Goal: Task Accomplishment & Management: Complete application form

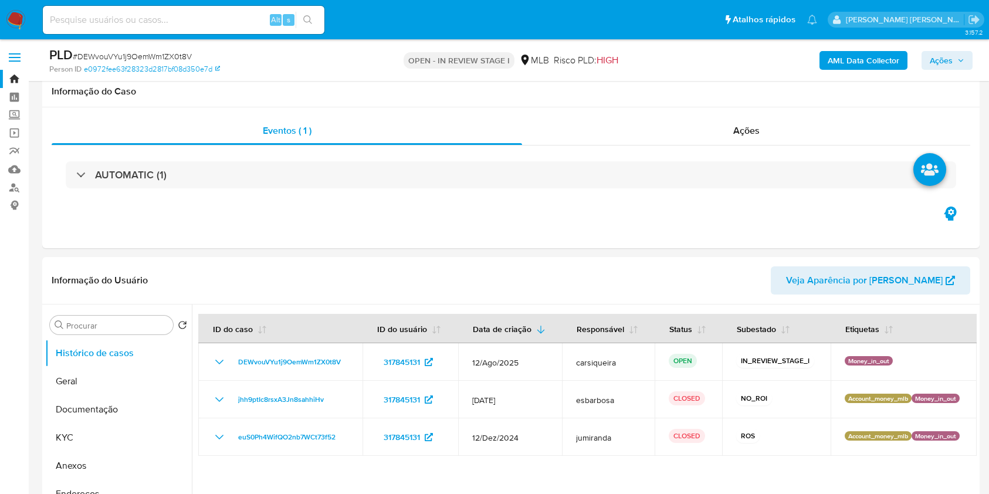
select select "10"
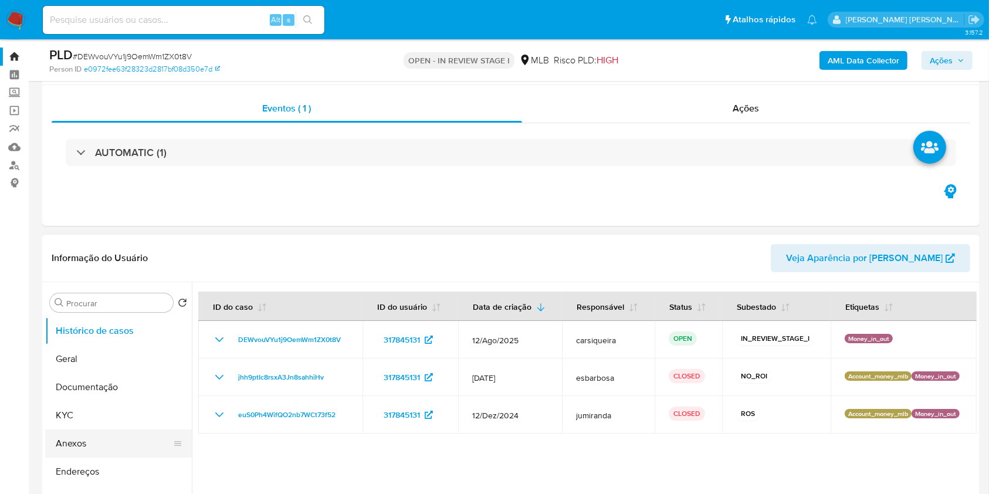
scroll to position [178, 0]
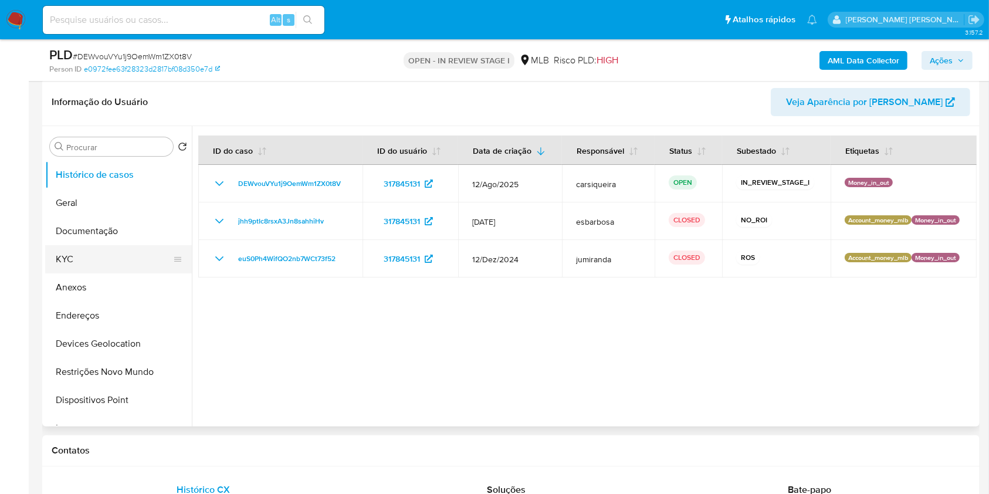
click at [91, 260] on button "KYC" at bounding box center [113, 259] width 137 height 28
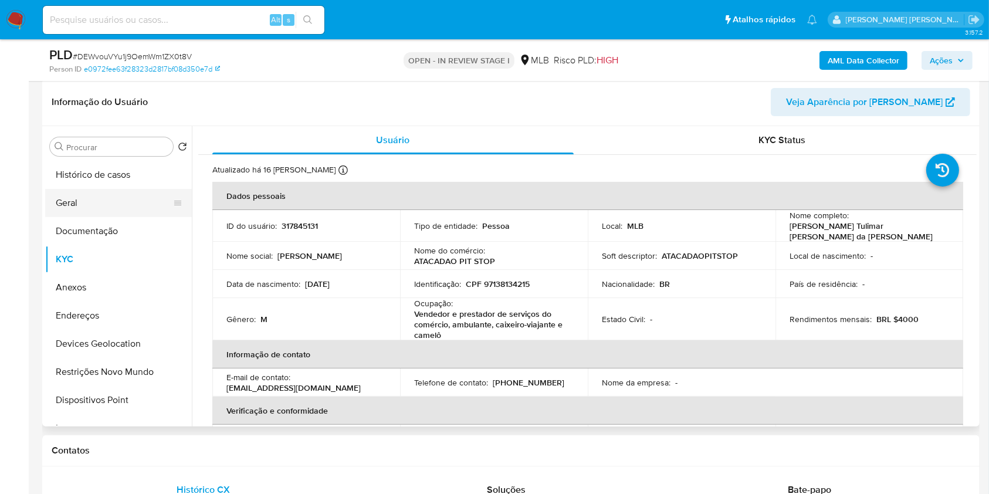
click at [89, 198] on button "Geral" at bounding box center [113, 203] width 137 height 28
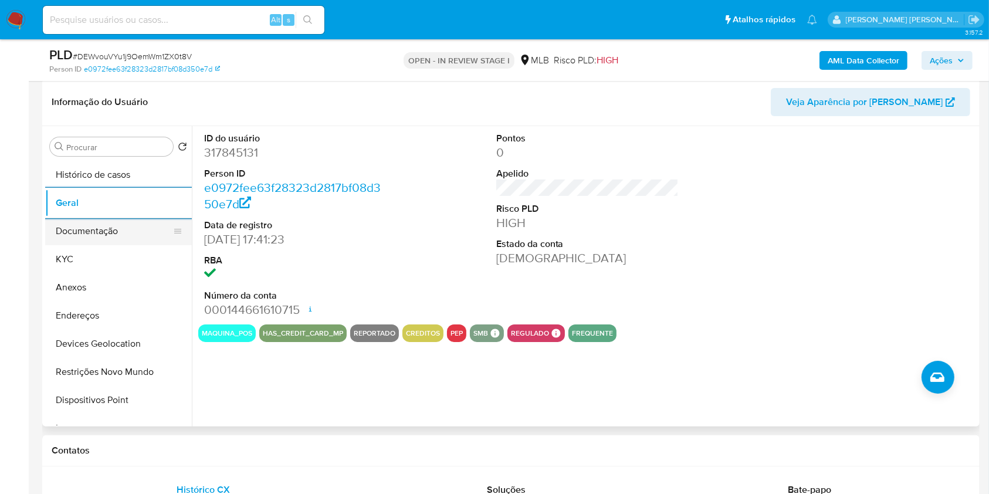
click at [77, 235] on button "Documentação" at bounding box center [113, 231] width 137 height 28
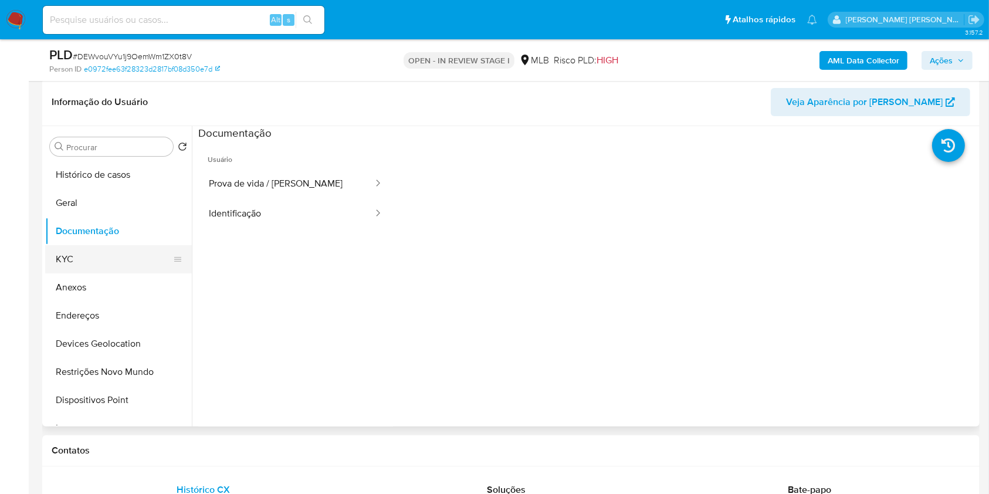
click at [80, 261] on button "KYC" at bounding box center [113, 259] width 137 height 28
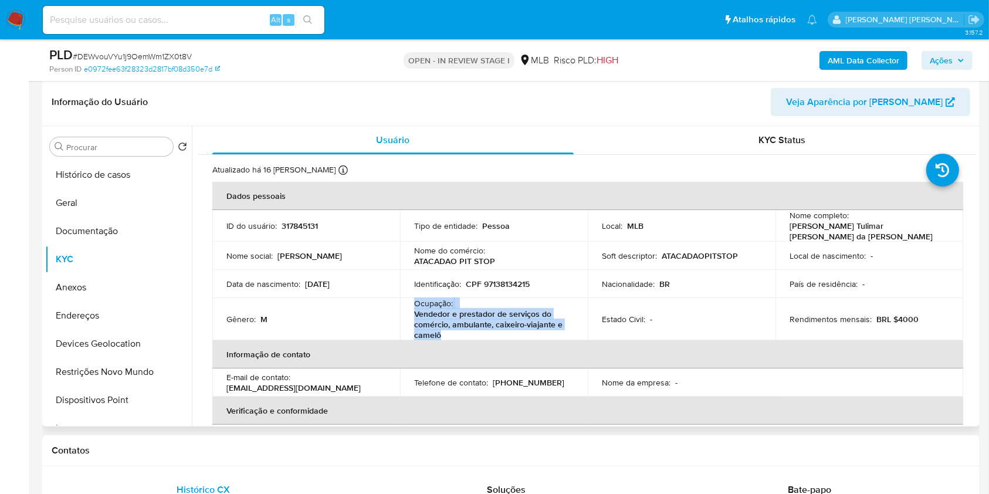
drag, startPoint x: 447, startPoint y: 328, endPoint x: 411, endPoint y: 299, distance: 45.9
click at [411, 299] on td "Ocupação : Vendedor e prestador de serviços do comércio, ambulante, caixeiro-vi…" at bounding box center [494, 319] width 188 height 42
copy div "Ocupação : Vendedor e prestador de serviços do comércio, ambulante, caixeiro-vi…"
click at [860, 68] on b "AML Data Collector" at bounding box center [864, 60] width 72 height 19
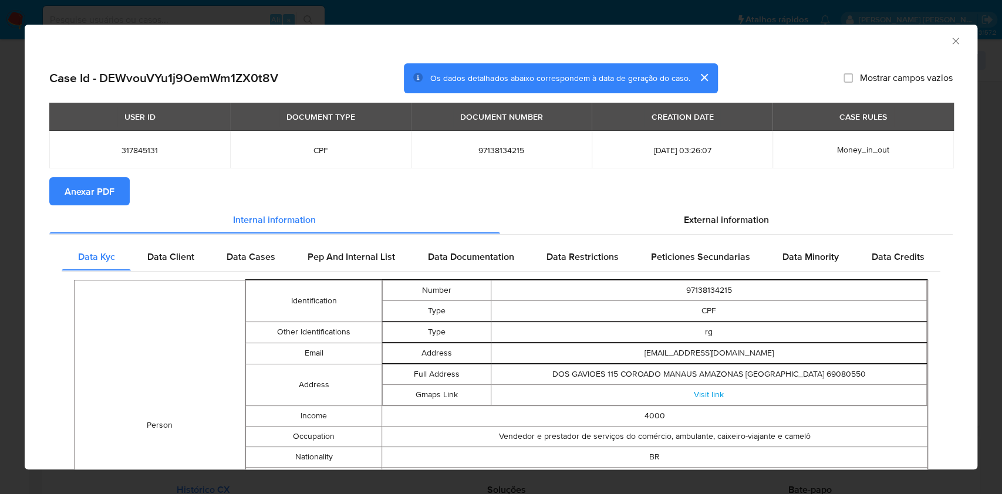
click at [97, 192] on span "Anexar PDF" at bounding box center [90, 191] width 50 height 26
click at [0, 183] on div "AML Data Collector Case Id - DEWvouVYu1j9OemWm1ZX0t8V Os dados detalhados abaix…" at bounding box center [501, 247] width 1002 height 494
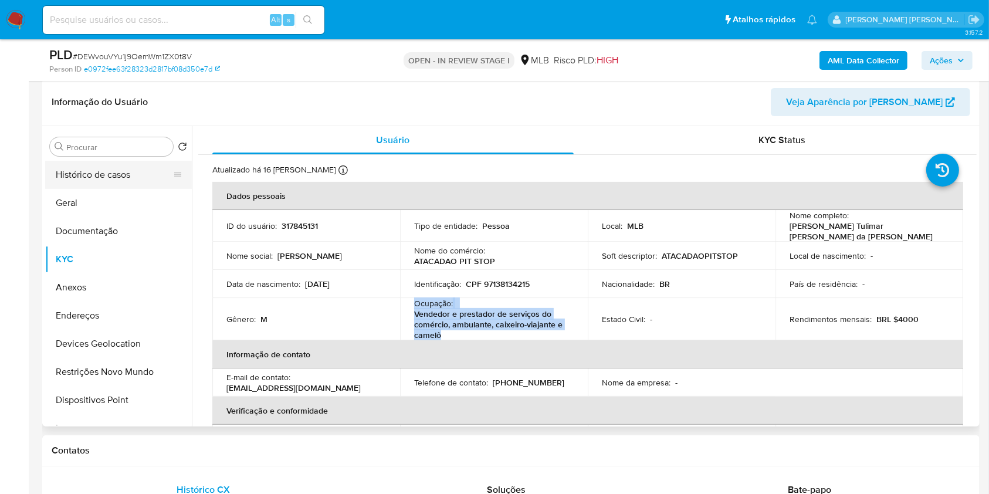
click at [109, 167] on button "Histórico de casos" at bounding box center [113, 175] width 137 height 28
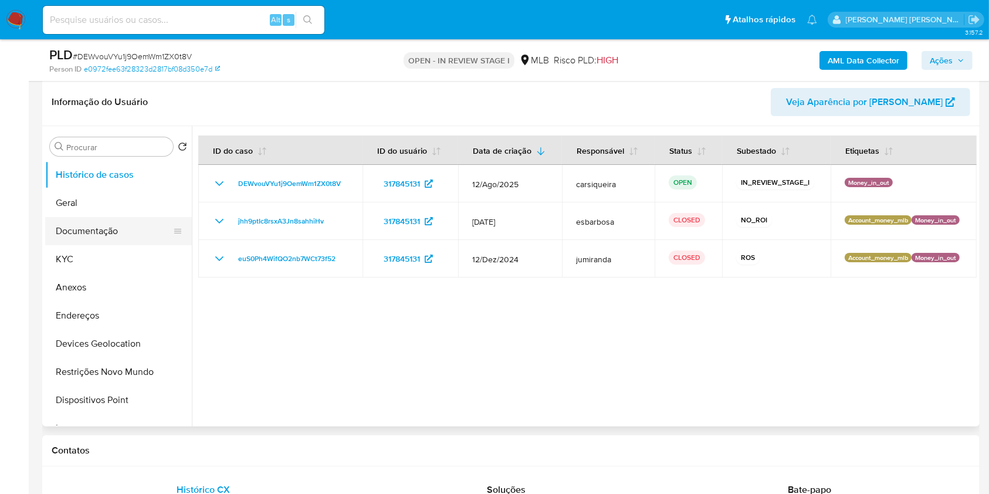
click at [92, 219] on button "Documentação" at bounding box center [113, 231] width 137 height 28
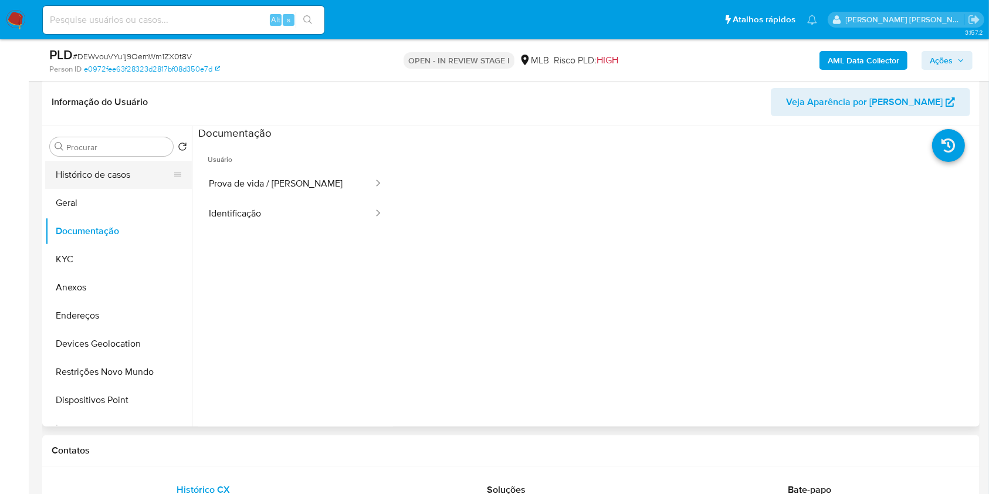
click at [136, 177] on button "Histórico de casos" at bounding box center [113, 175] width 137 height 28
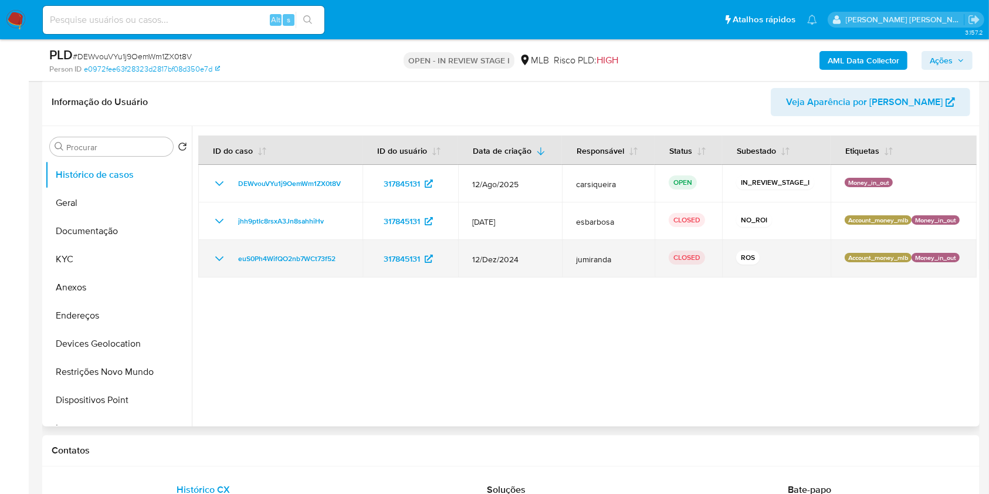
click at [216, 254] on icon "Mostrar/Ocultar" at bounding box center [219, 259] width 14 height 14
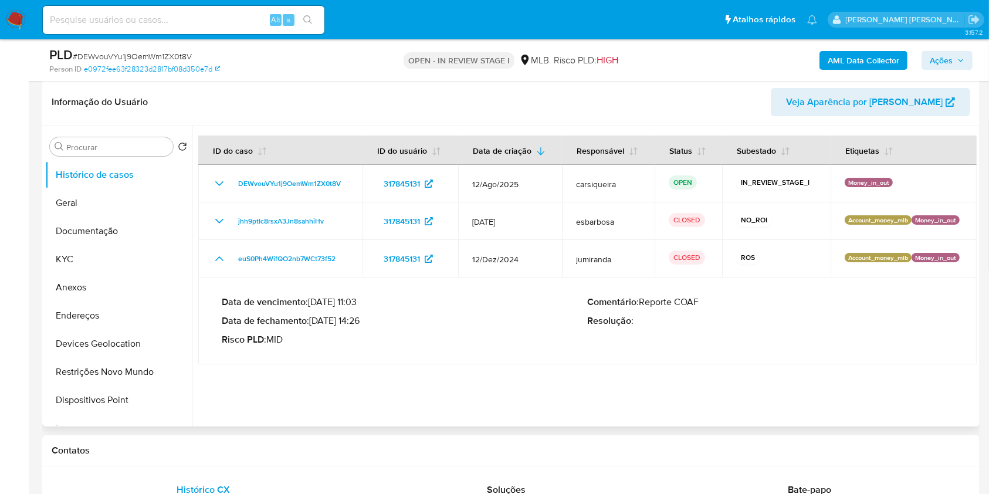
drag, startPoint x: 316, startPoint y: 322, endPoint x: 361, endPoint y: 323, distance: 45.8
click at [361, 323] on p "Data de fechamento : 20/01/2025 14:26" at bounding box center [405, 321] width 366 height 12
click at [70, 261] on button "KYC" at bounding box center [113, 259] width 137 height 28
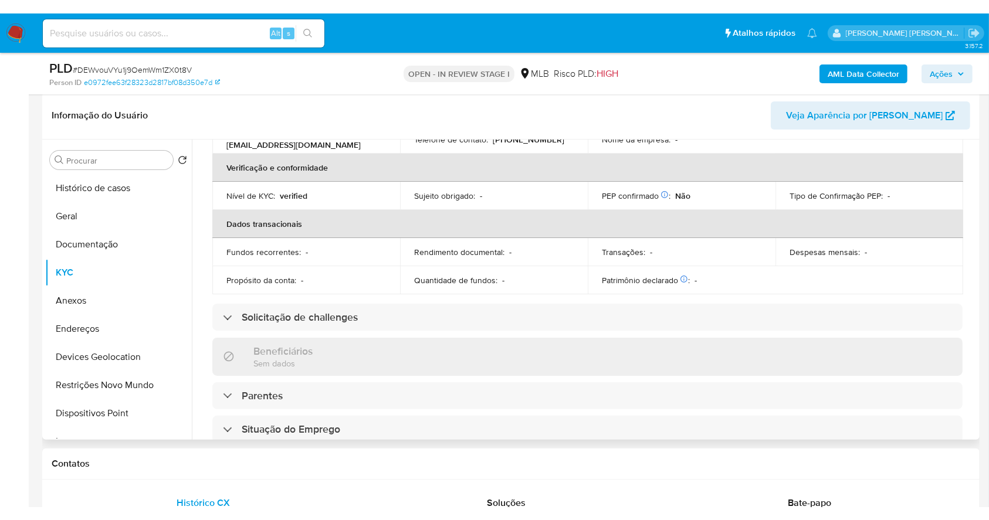
scroll to position [0, 0]
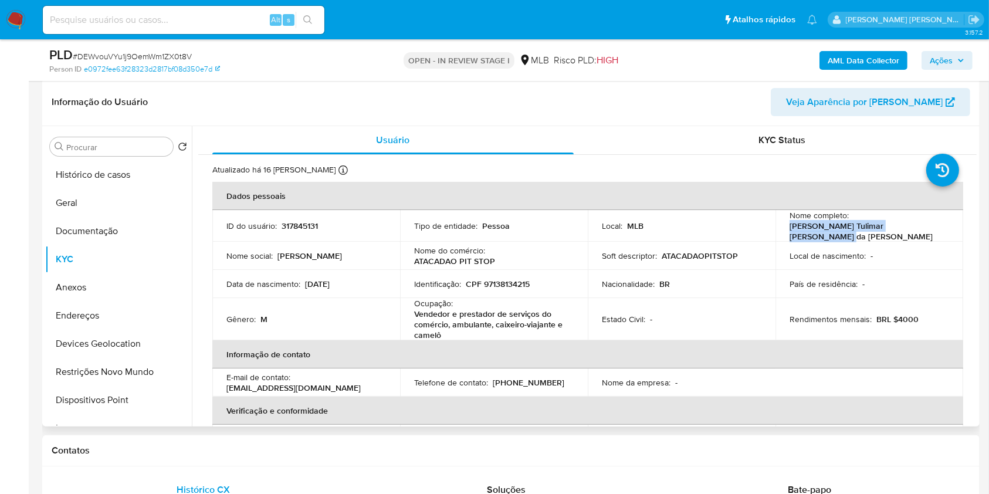
drag, startPoint x: 929, startPoint y: 228, endPoint x: 781, endPoint y: 231, distance: 148.5
click at [781, 231] on td "Nome completo : Elson Tulimar Macedo da Silva Junior" at bounding box center [870, 226] width 188 height 32
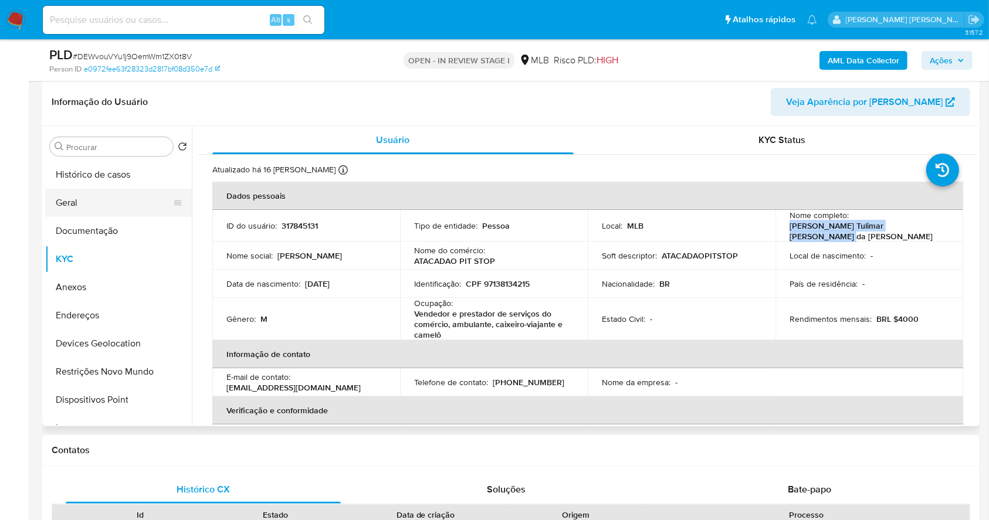
click at [114, 192] on button "Geral" at bounding box center [113, 203] width 137 height 28
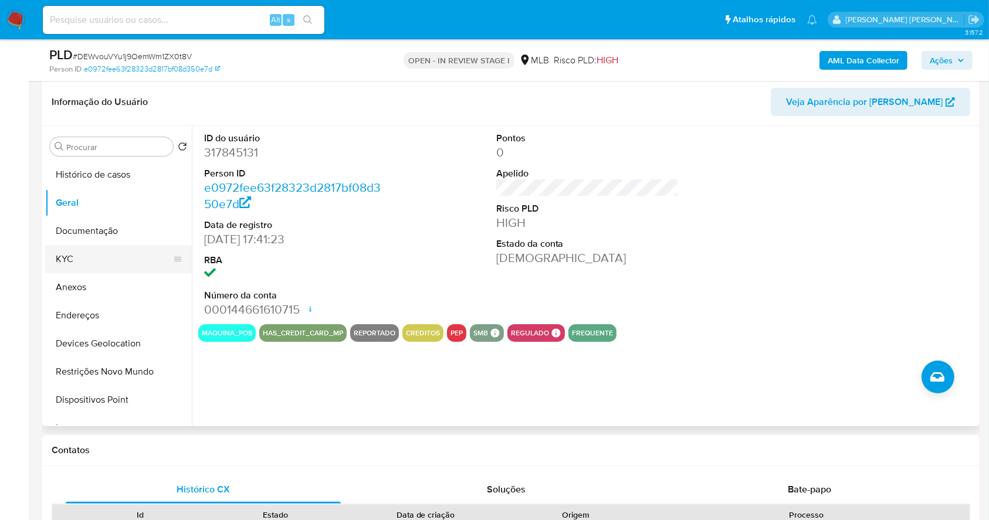
click at [110, 246] on button "KYC" at bounding box center [113, 259] width 137 height 28
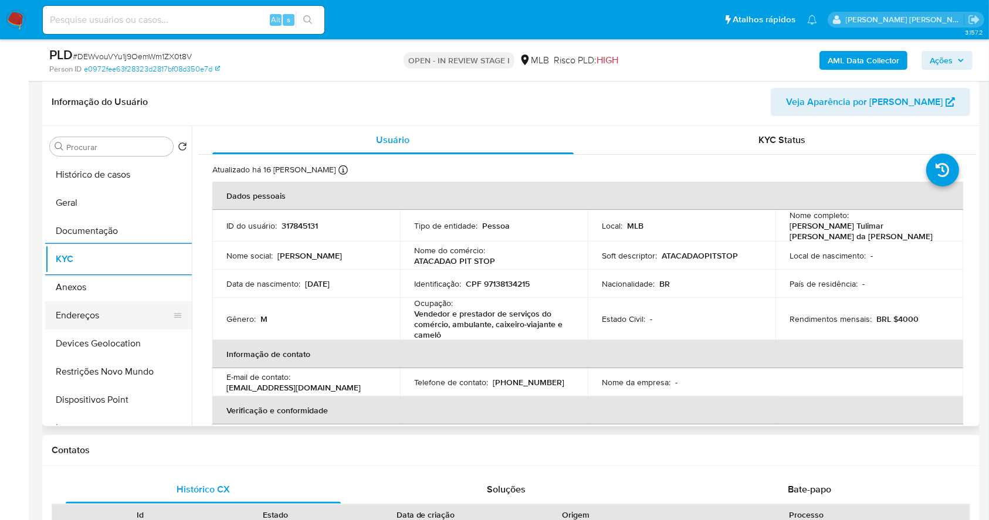
click at [91, 312] on button "Endereços" at bounding box center [113, 316] width 137 height 28
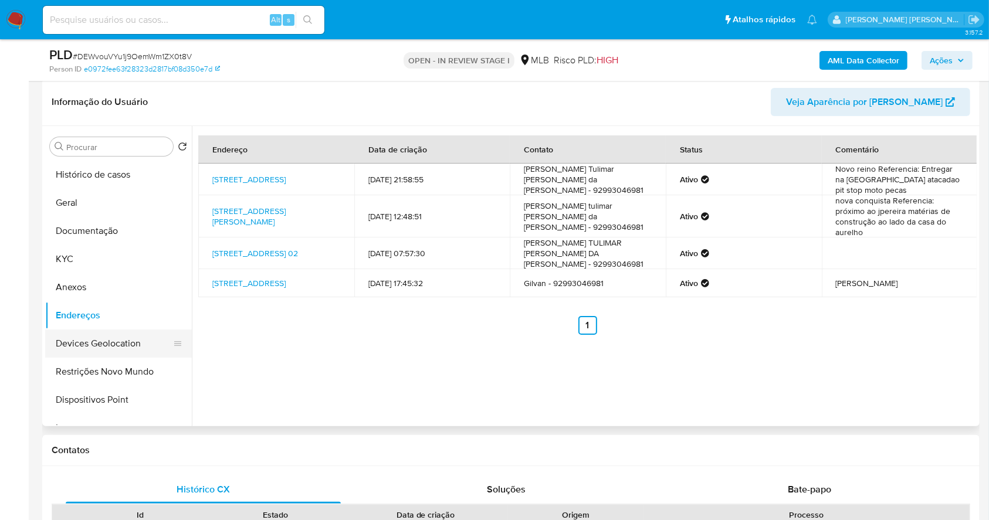
click at [127, 339] on button "Devices Geolocation" at bounding box center [113, 344] width 137 height 28
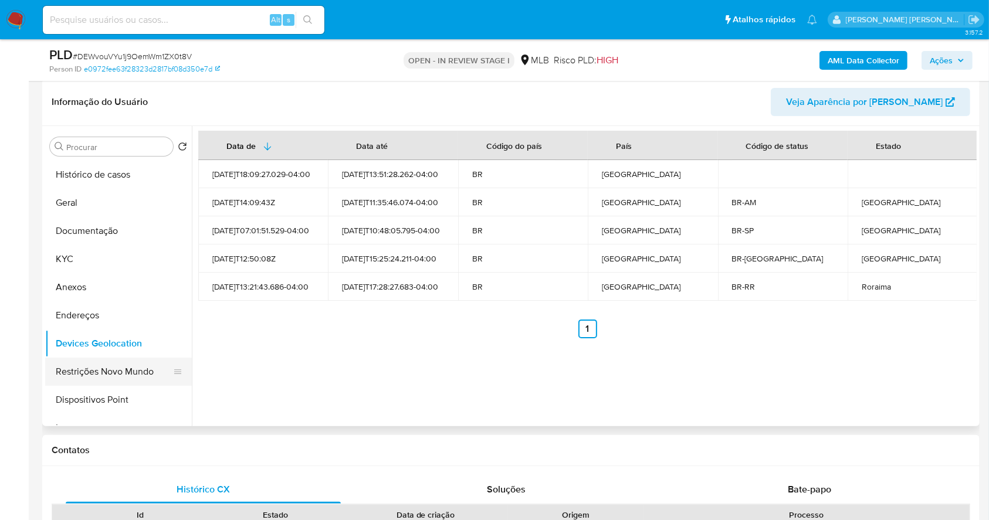
click at [108, 373] on button "Restrições Novo Mundo" at bounding box center [113, 372] width 137 height 28
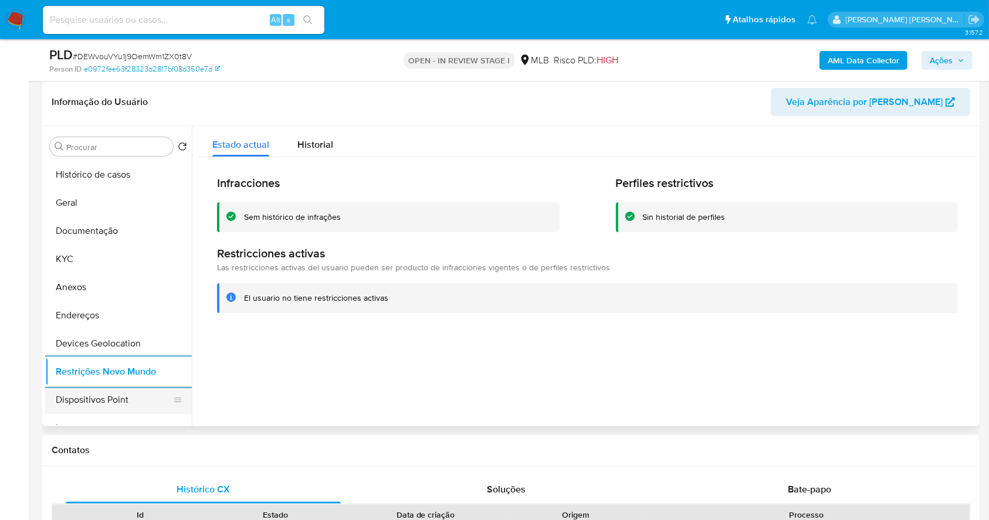
click at [108, 387] on button "Dispositivos Point" at bounding box center [113, 400] width 137 height 28
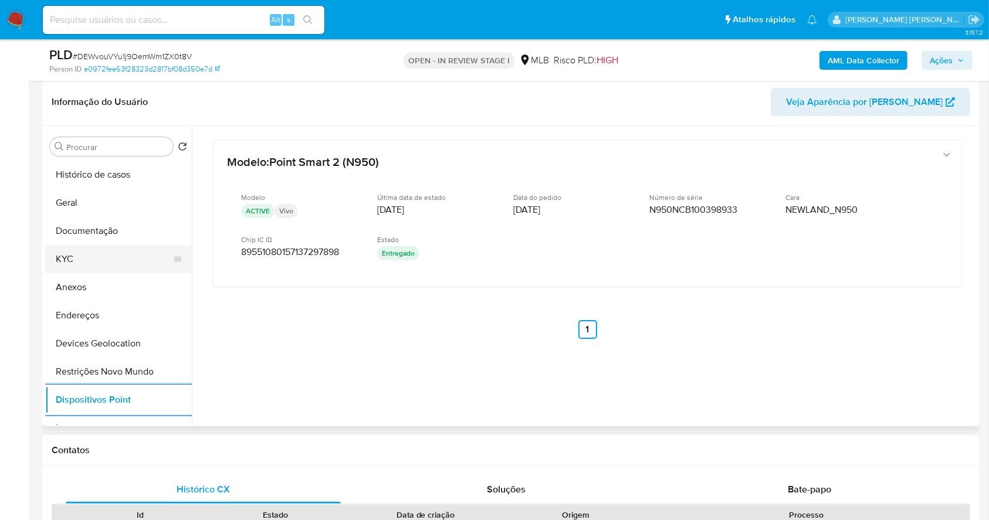
click at [91, 248] on button "KYC" at bounding box center [113, 259] width 137 height 28
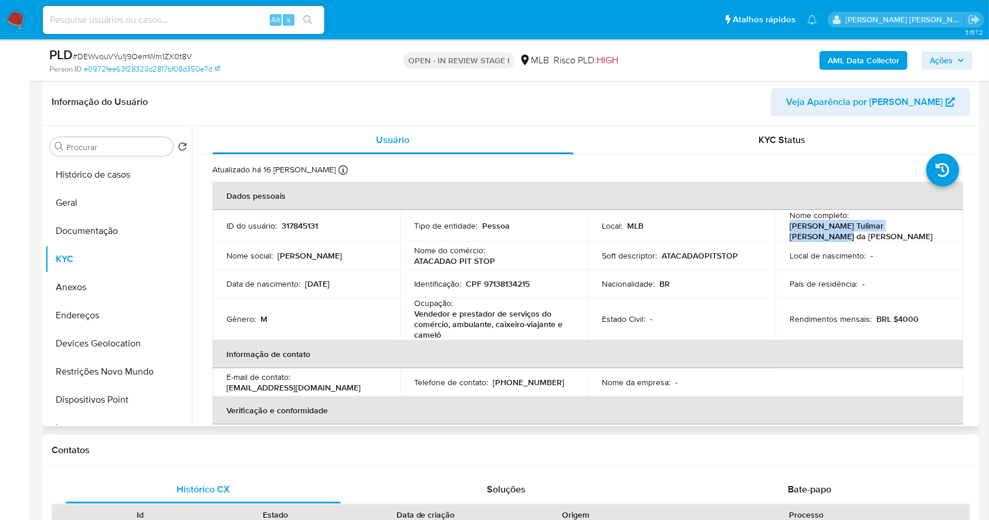
drag, startPoint x: 941, startPoint y: 222, endPoint x: 787, endPoint y: 231, distance: 154.0
click at [790, 231] on div "Nome completo : Elson Tulimar Macedo da Silva Junior" at bounding box center [870, 226] width 160 height 32
copy p "Elson Tulimar Macedo da Silva Junio"
click at [512, 279] on p "CPF 97138134215" at bounding box center [498, 284] width 64 height 11
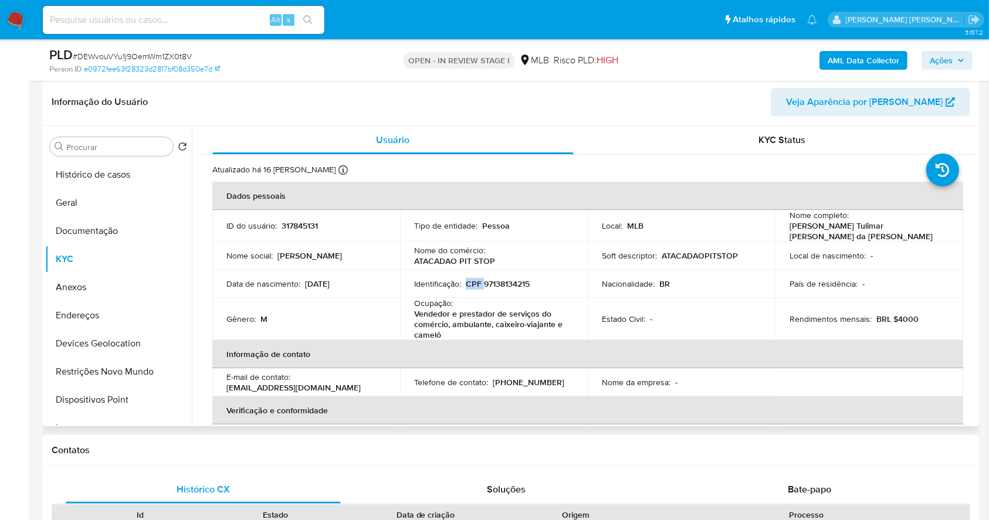
click at [512, 279] on p "CPF 97138134215" at bounding box center [498, 284] width 64 height 11
click at [508, 281] on p "CPF 97138134215" at bounding box center [498, 284] width 64 height 11
copy p "97138134215"
click at [942, 62] on span "Ações" at bounding box center [941, 60] width 23 height 19
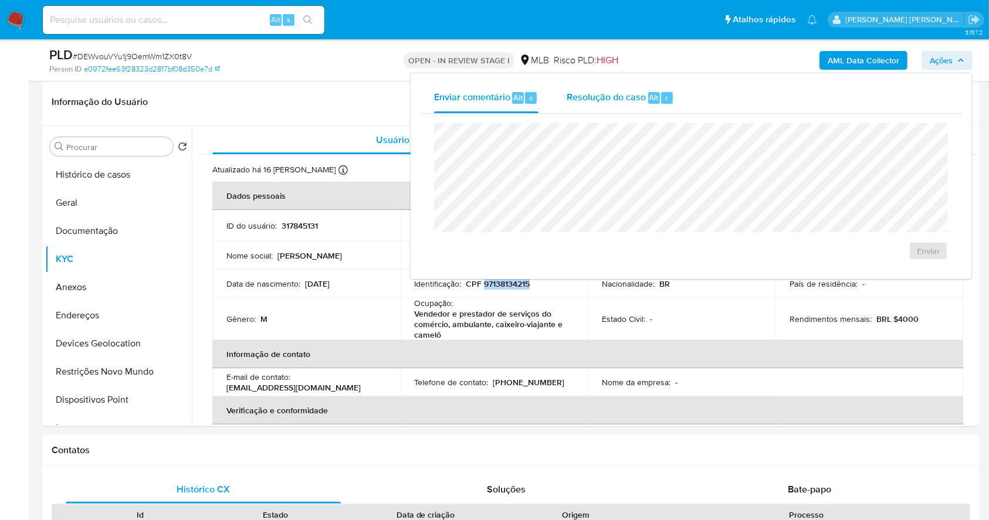
click at [606, 101] on span "Resolução do caso" at bounding box center [606, 96] width 79 height 13
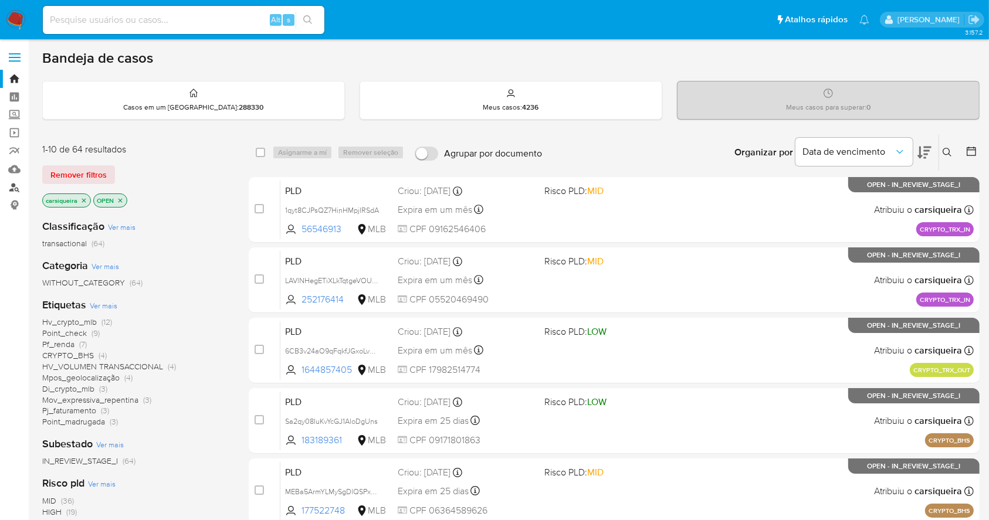
click at [13, 188] on link "Localizador de pessoas" at bounding box center [70, 187] width 140 height 18
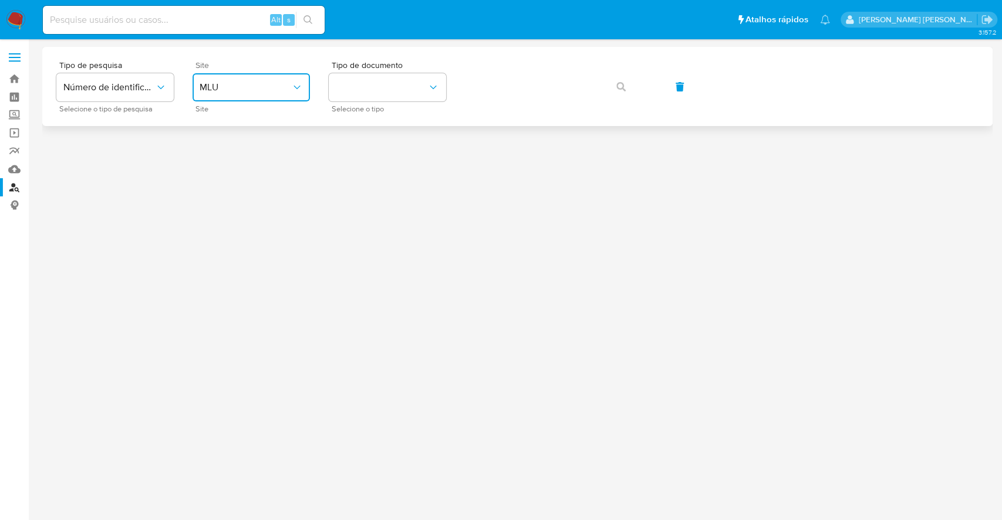
click at [265, 90] on span "MLU" at bounding box center [245, 88] width 92 height 12
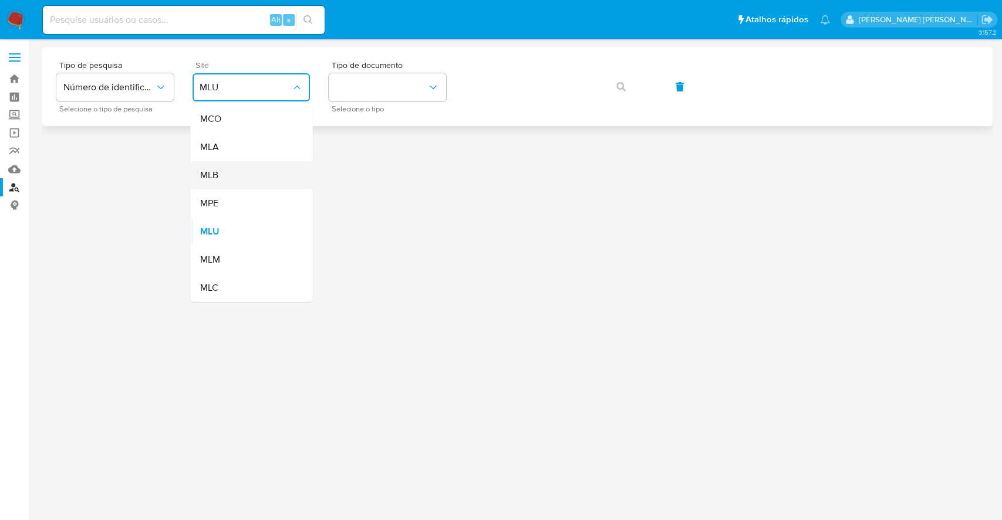
click at [239, 178] on div "MLB" at bounding box center [247, 175] width 96 height 28
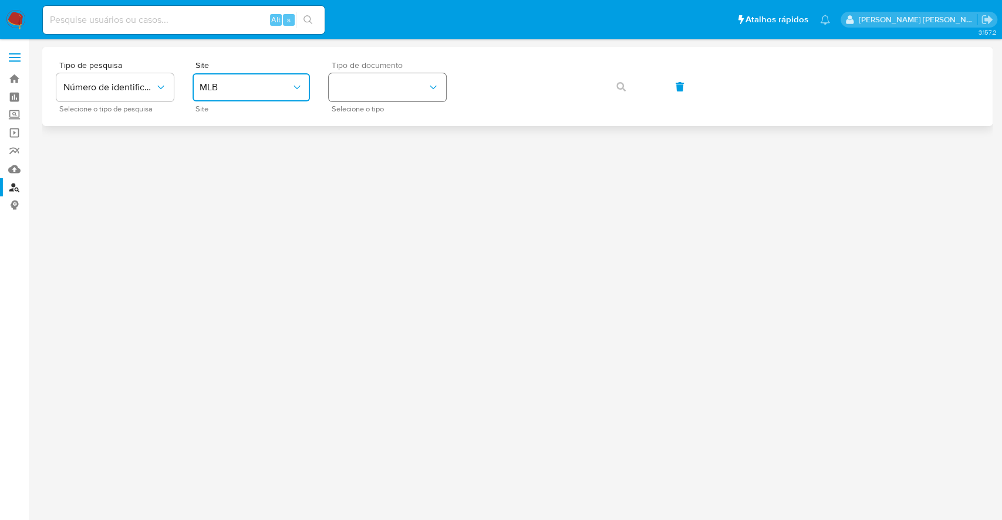
click at [404, 82] on button "identificationType" at bounding box center [387, 87] width 117 height 28
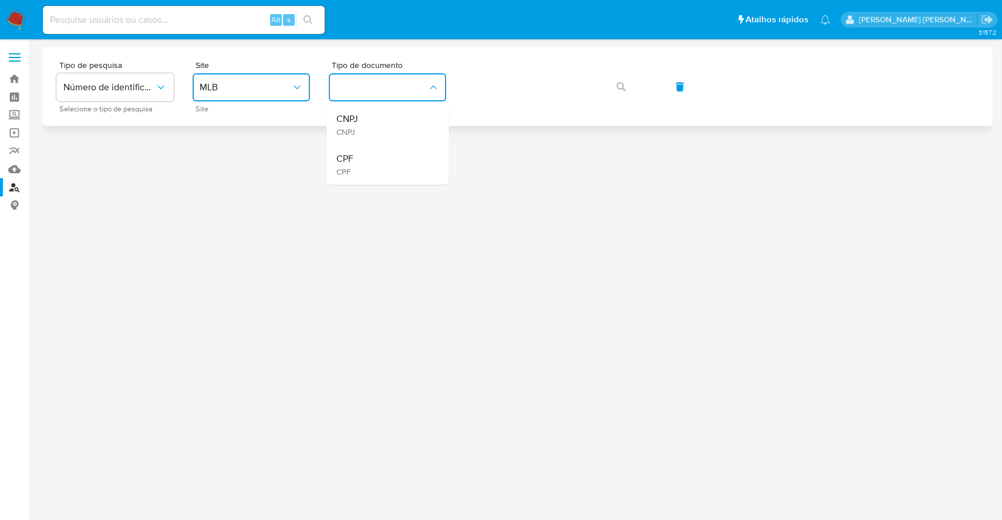
drag, startPoint x: 395, startPoint y: 161, endPoint x: 514, endPoint y: 109, distance: 130.1
click at [395, 157] on div "CPF CPF" at bounding box center [384, 165] width 96 height 40
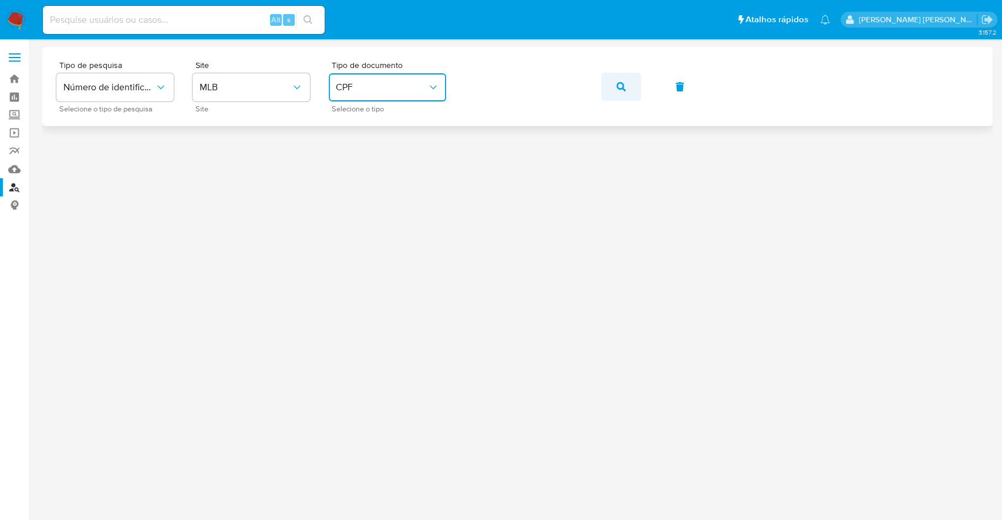
click at [610, 90] on button "button" at bounding box center [621, 87] width 40 height 28
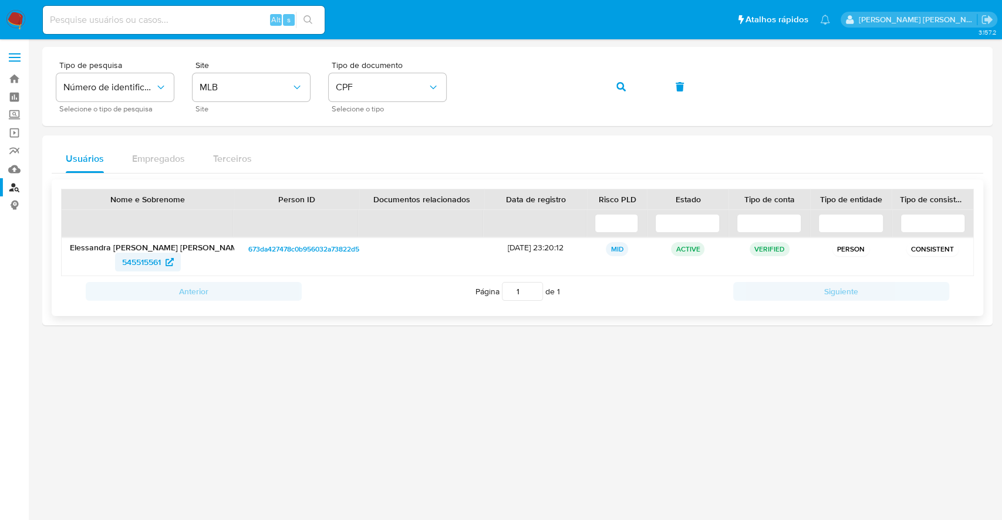
click at [141, 259] on span "545515561" at bounding box center [141, 262] width 39 height 19
click at [622, 86] on icon "button" at bounding box center [620, 86] width 9 height 9
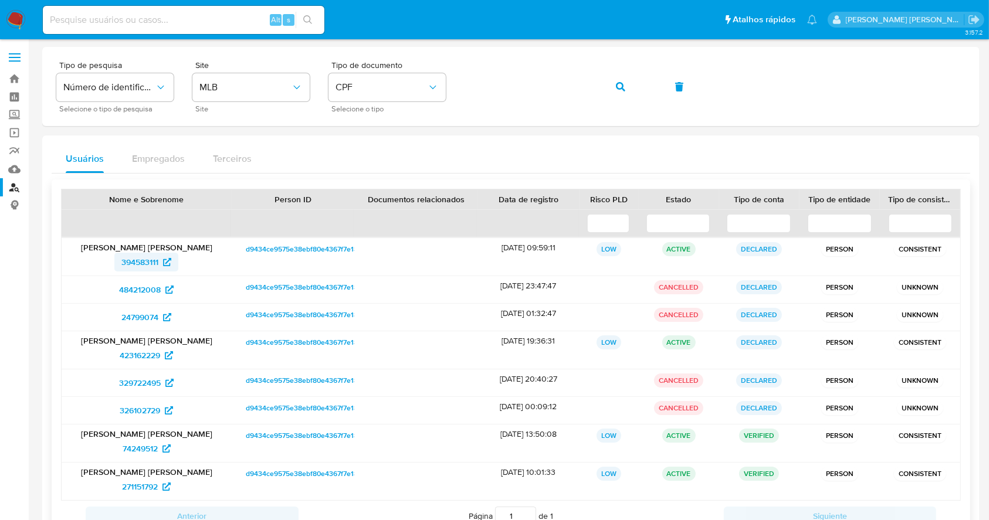
click at [148, 260] on span "394583111" at bounding box center [139, 262] width 37 height 19
click at [618, 87] on icon "button" at bounding box center [620, 86] width 9 height 9
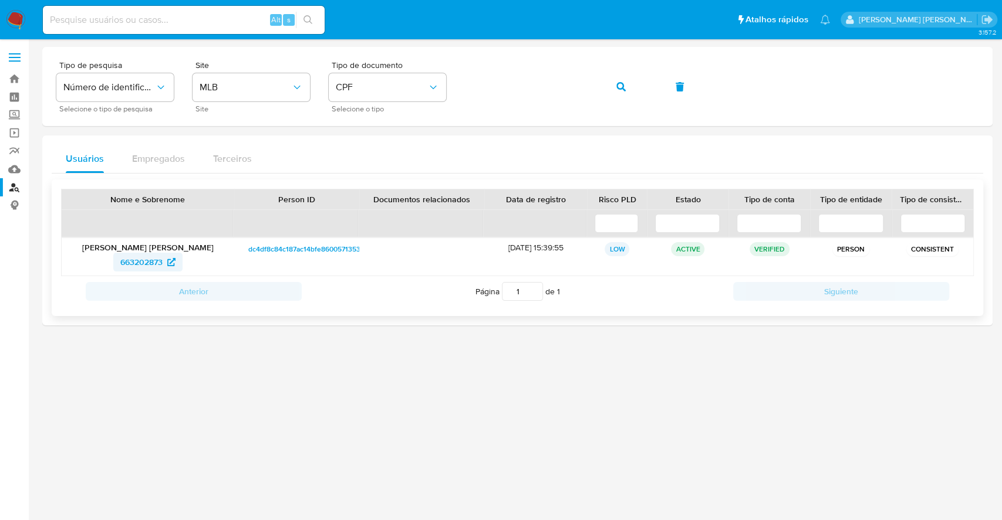
click at [136, 260] on span "663202873" at bounding box center [141, 262] width 42 height 19
click at [418, 87] on span "CPF" at bounding box center [382, 88] width 92 height 12
click at [387, 126] on div "CNPJ CNPJ" at bounding box center [384, 125] width 96 height 40
click at [618, 87] on icon "button" at bounding box center [620, 86] width 9 height 9
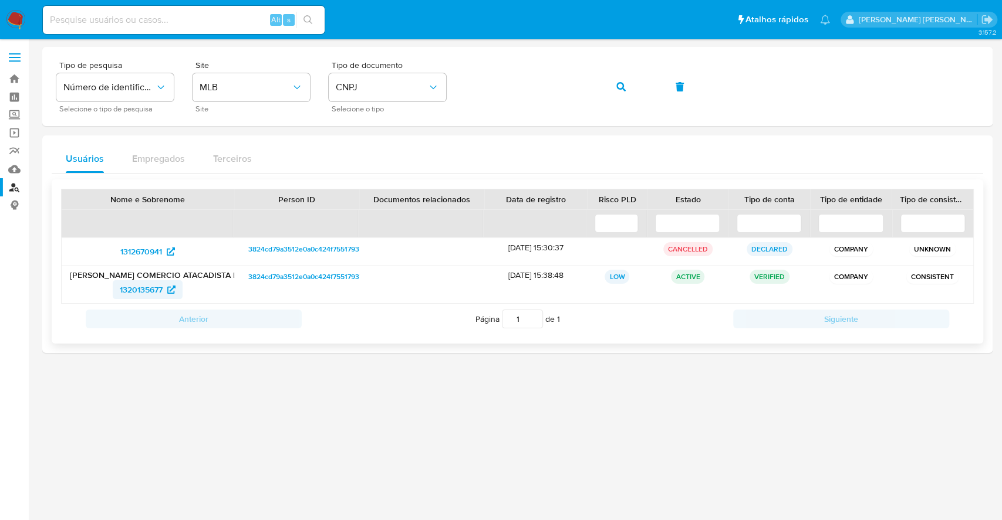
click at [144, 286] on span "1320135677" at bounding box center [141, 289] width 43 height 19
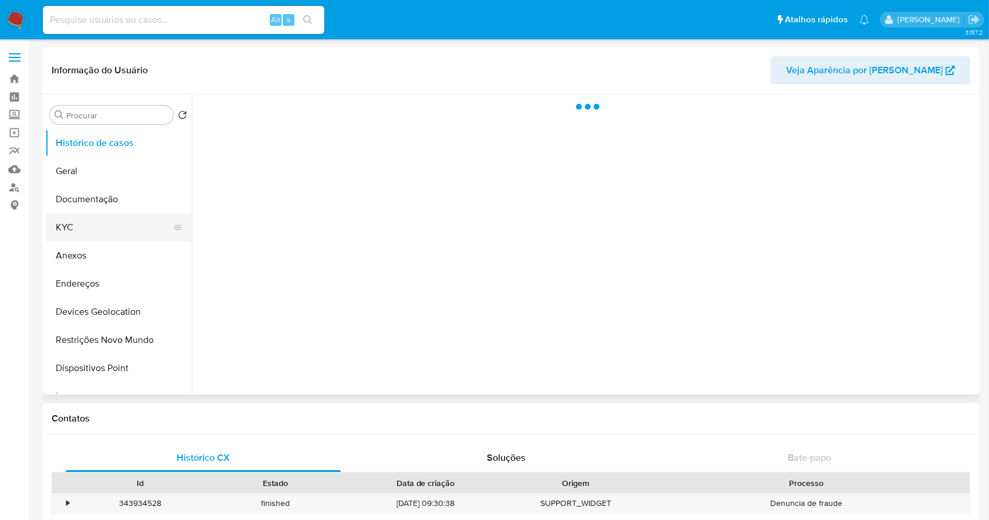
click at [103, 231] on button "KYC" at bounding box center [113, 228] width 137 height 28
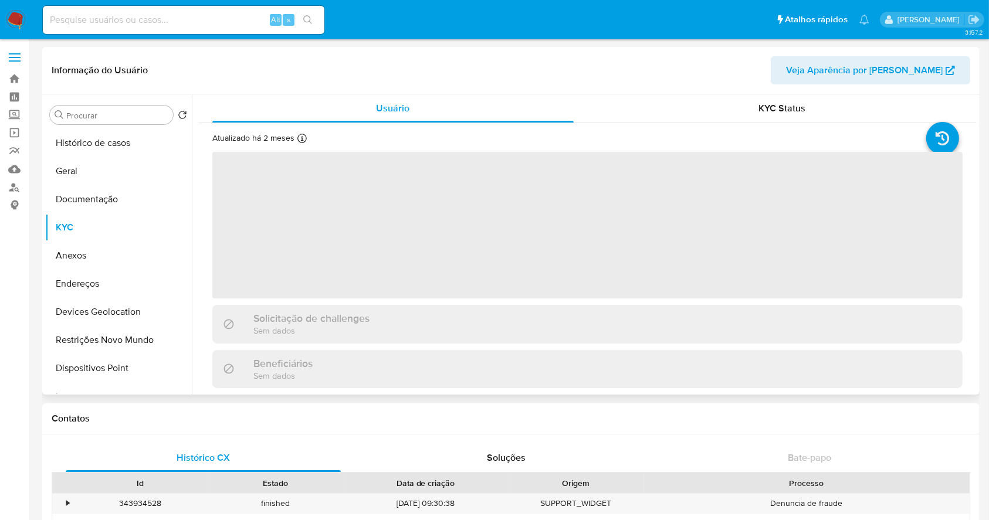
select select "10"
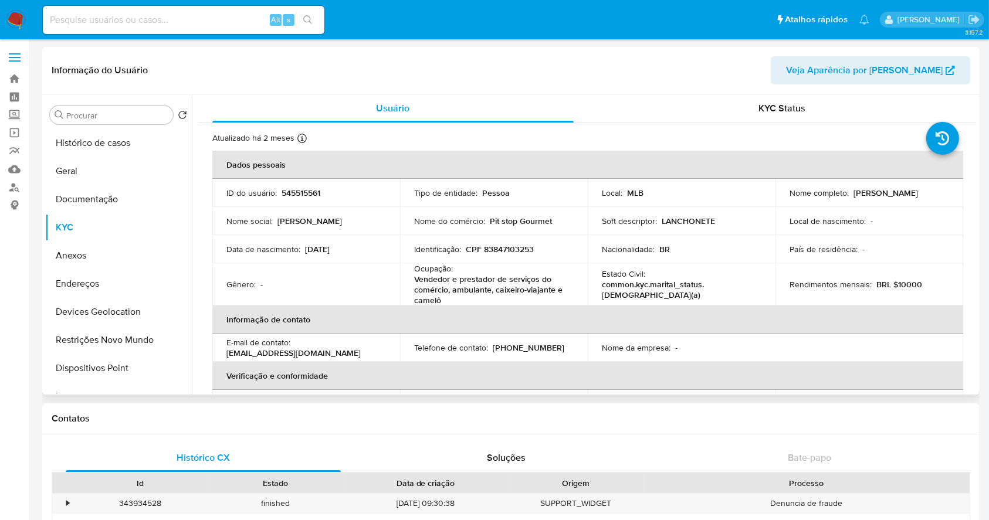
scroll to position [525, 0]
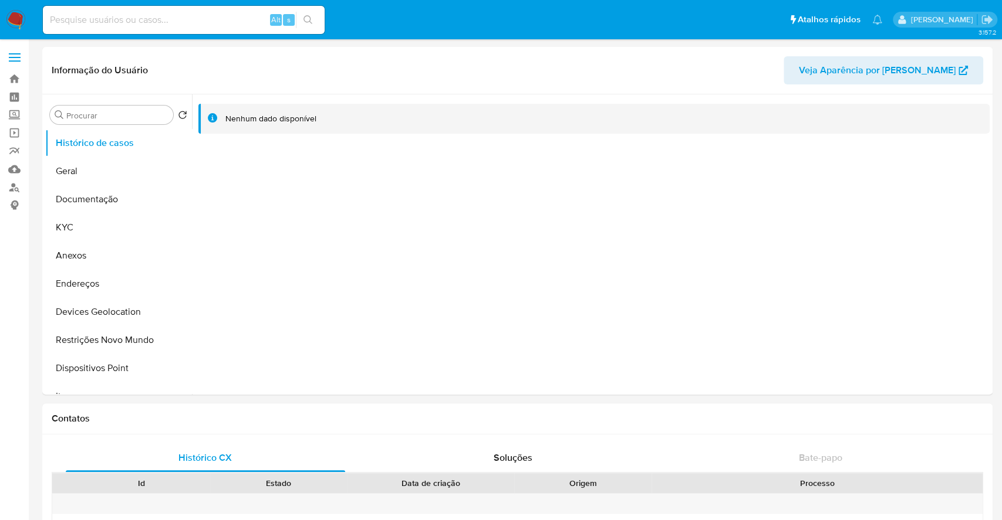
select select "10"
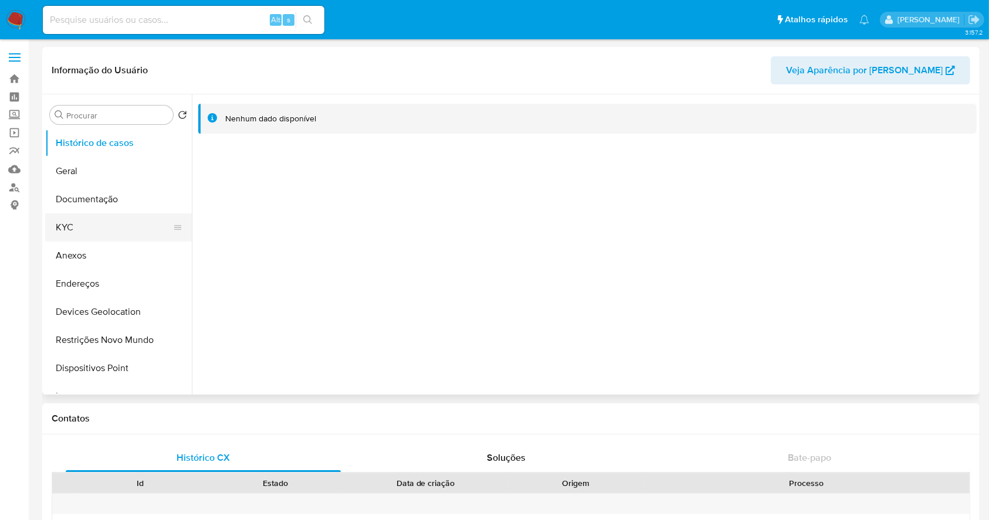
click at [115, 224] on button "KYC" at bounding box center [113, 228] width 137 height 28
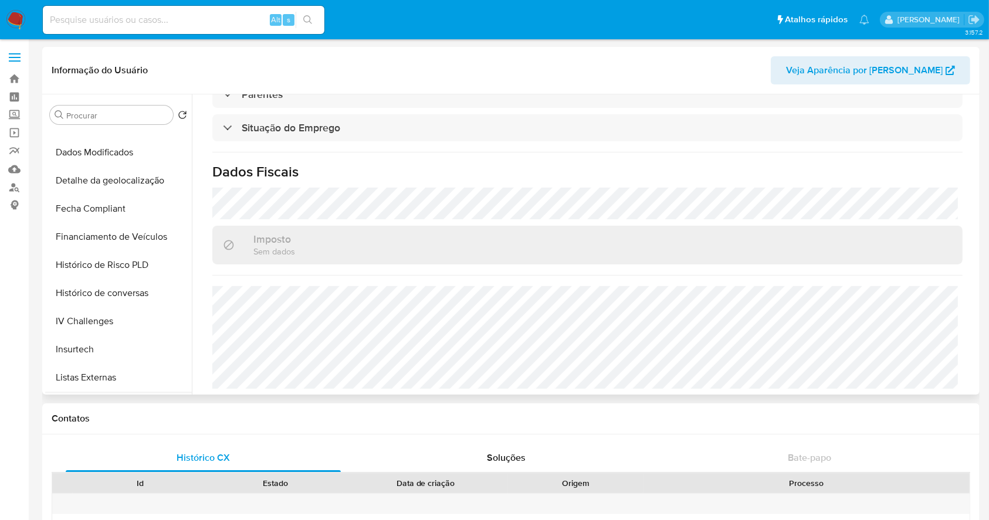
scroll to position [289, 0]
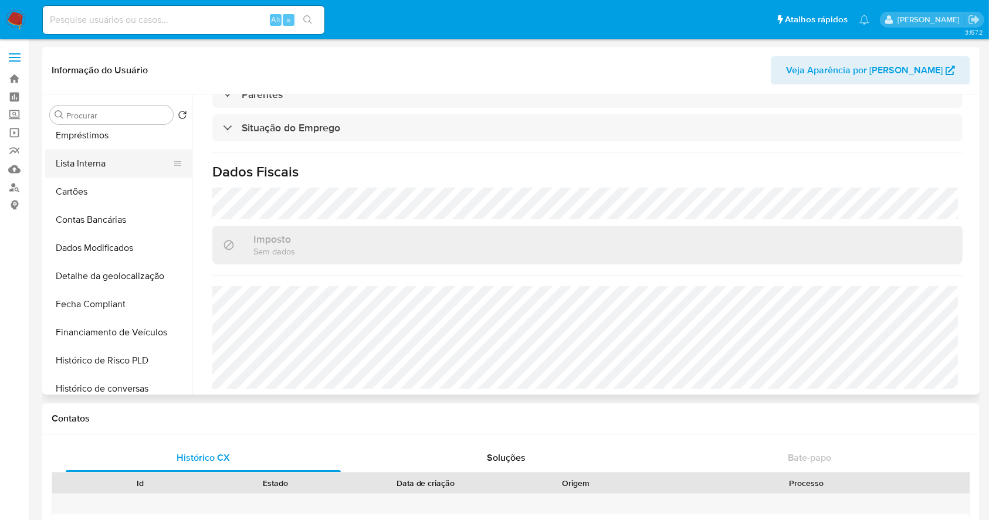
click at [114, 166] on button "Lista Interna" at bounding box center [113, 164] width 137 height 28
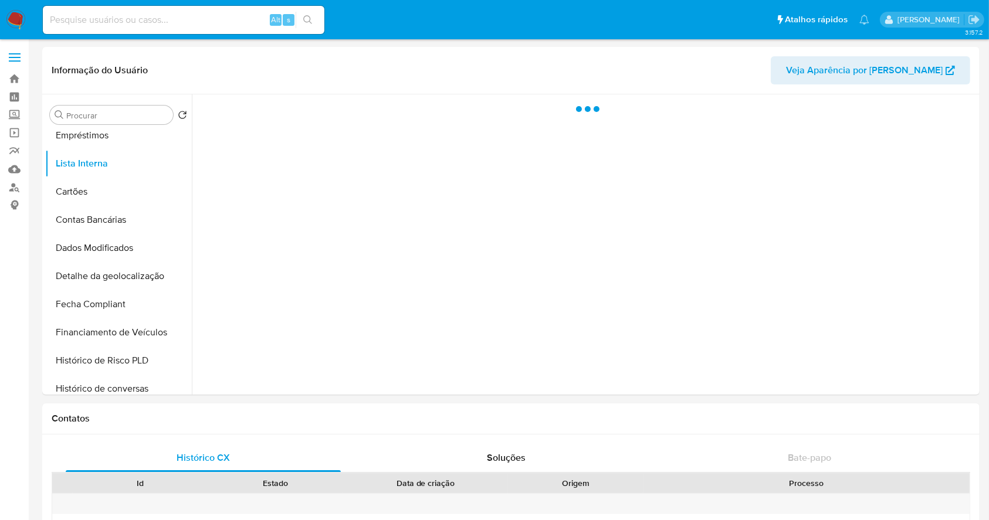
scroll to position [0, 0]
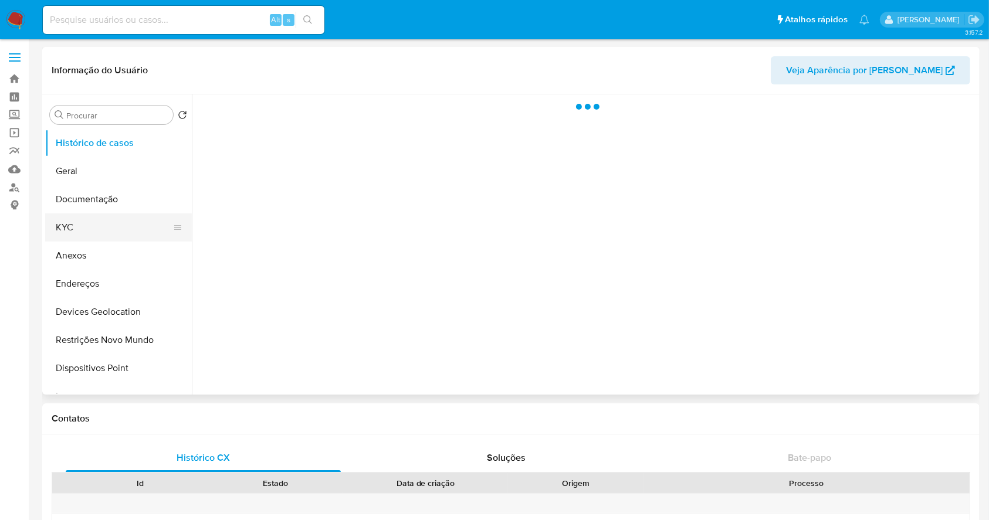
click at [94, 226] on button "KYC" at bounding box center [113, 228] width 137 height 28
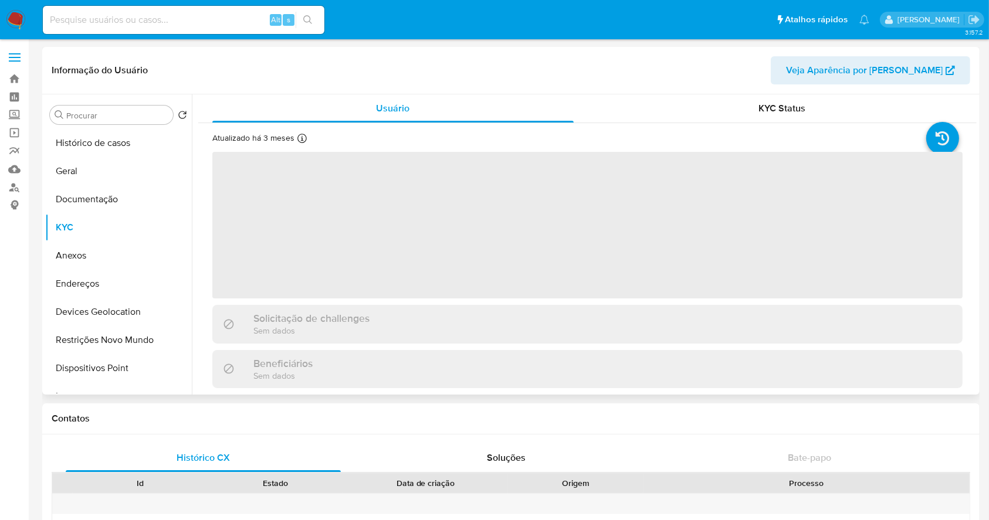
select select "10"
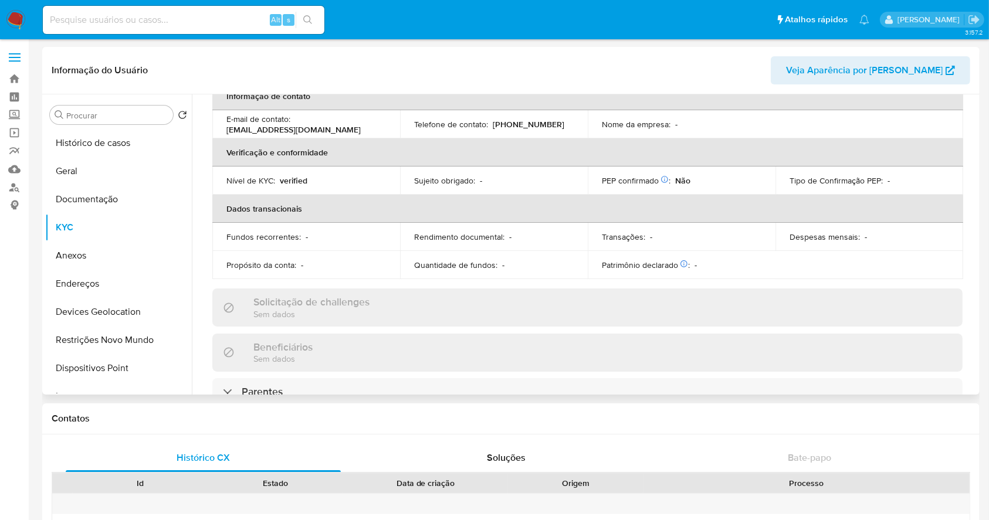
scroll to position [510, 0]
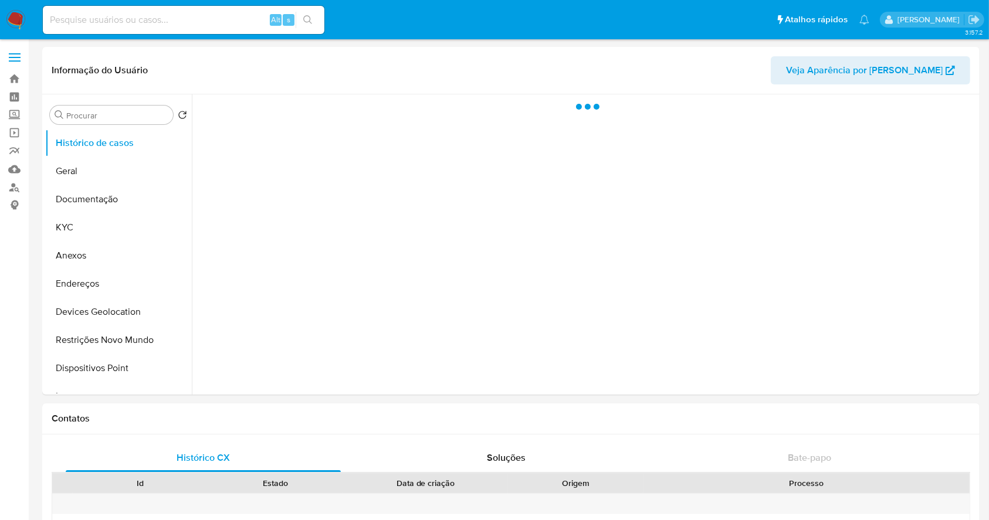
select select "10"
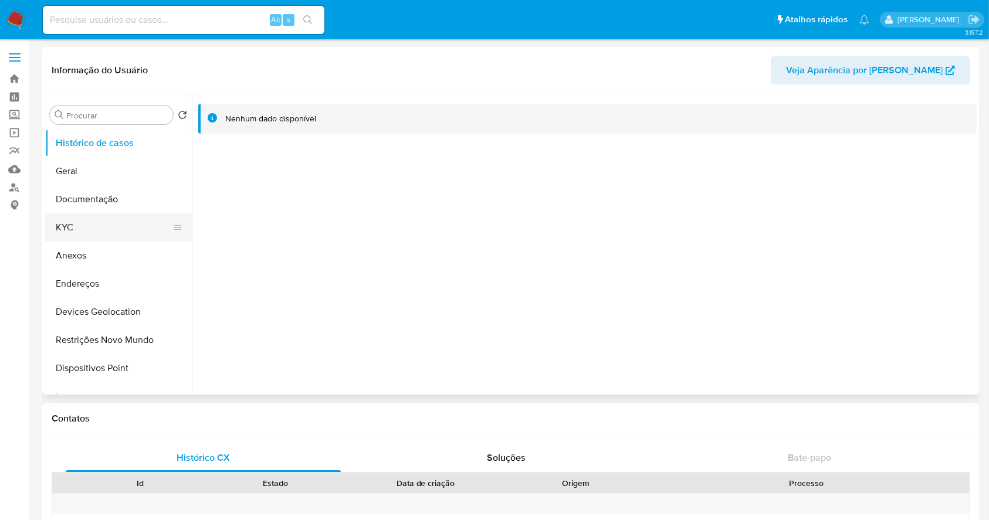
drag, startPoint x: 67, startPoint y: 224, endPoint x: 84, endPoint y: 227, distance: 17.8
click at [69, 225] on button "KYC" at bounding box center [113, 228] width 137 height 28
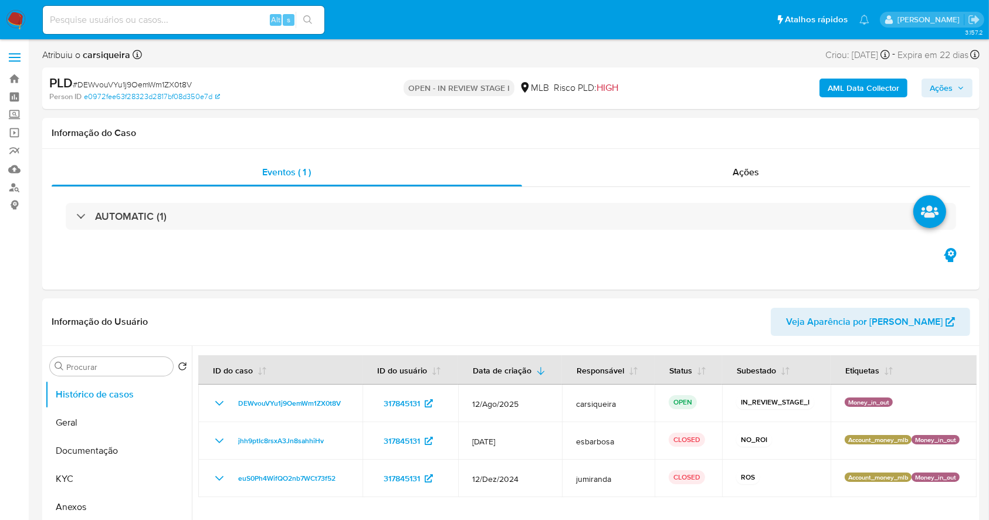
click at [947, 84] on span "Ações" at bounding box center [941, 88] width 23 height 19
select select "10"
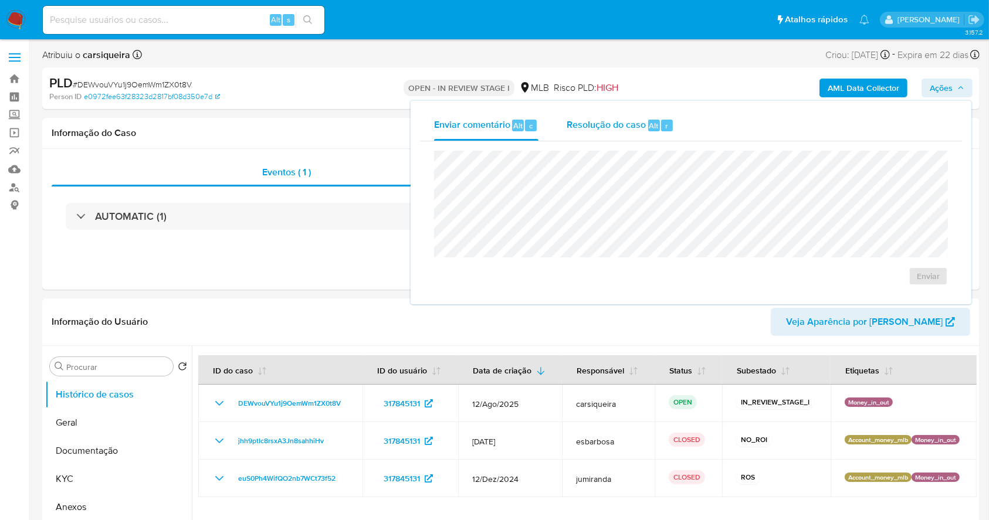
click at [589, 126] on span "Resolução do caso" at bounding box center [606, 125] width 79 height 13
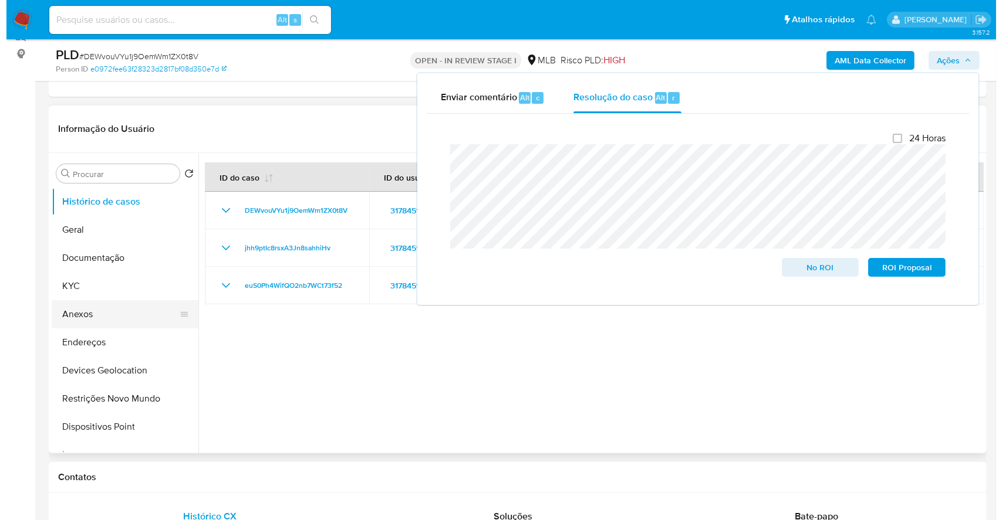
scroll to position [156, 0]
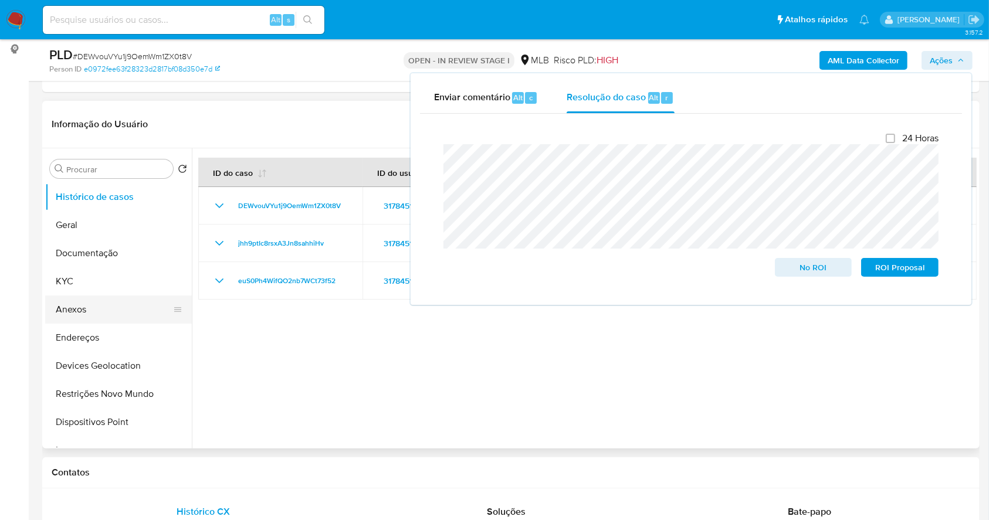
click at [82, 306] on button "Anexos" at bounding box center [113, 310] width 137 height 28
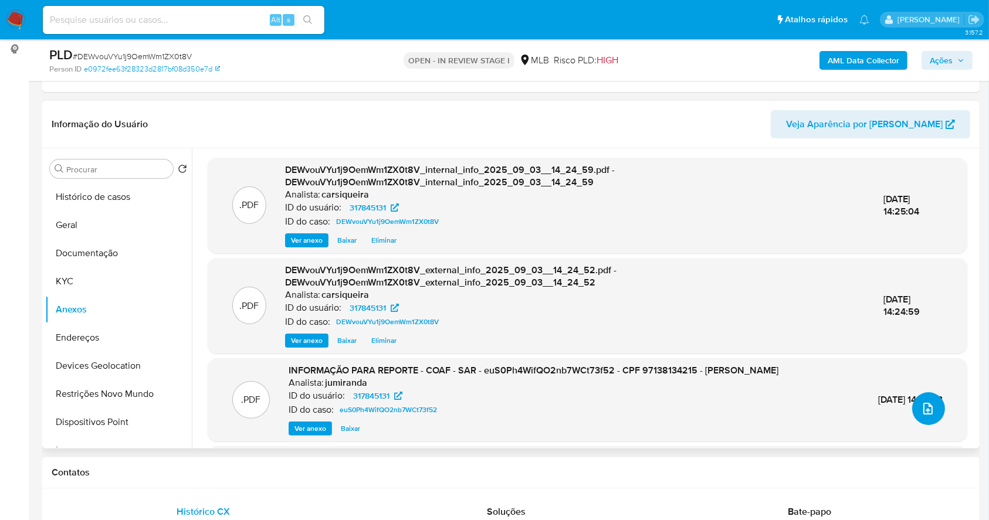
click at [929, 406] on icon "upload-file" at bounding box center [928, 409] width 14 height 14
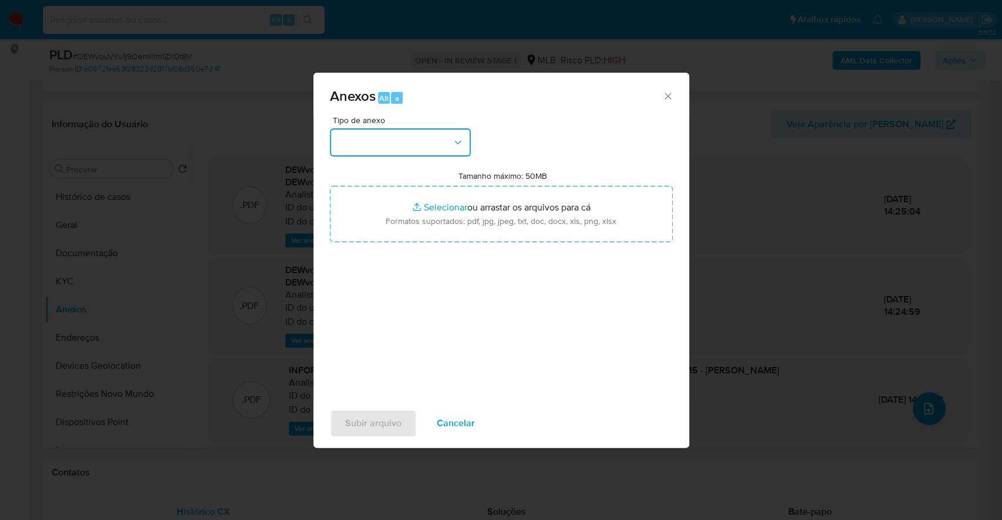
drag, startPoint x: 429, startPoint y: 139, endPoint x: 428, endPoint y: 146, distance: 7.1
click at [428, 140] on button "button" at bounding box center [400, 142] width 141 height 28
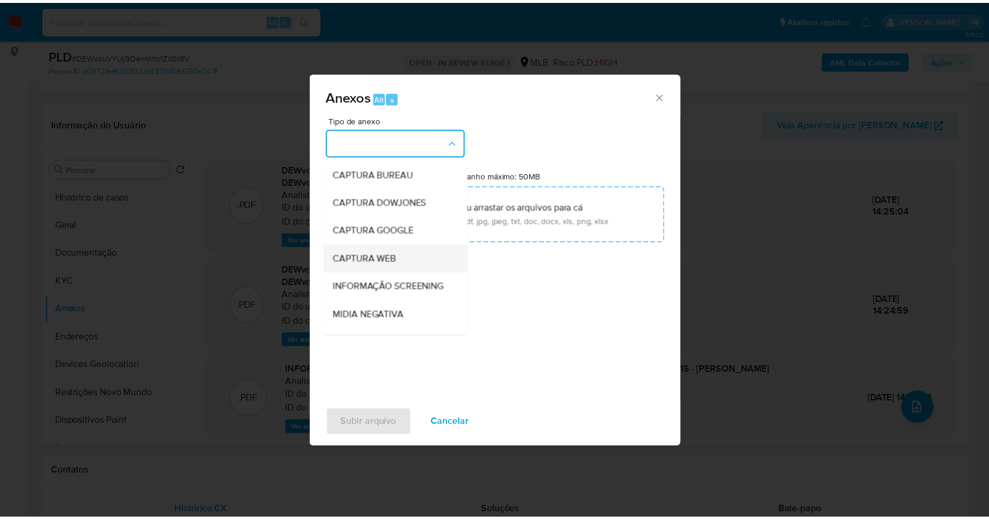
scroll to position [180, 0]
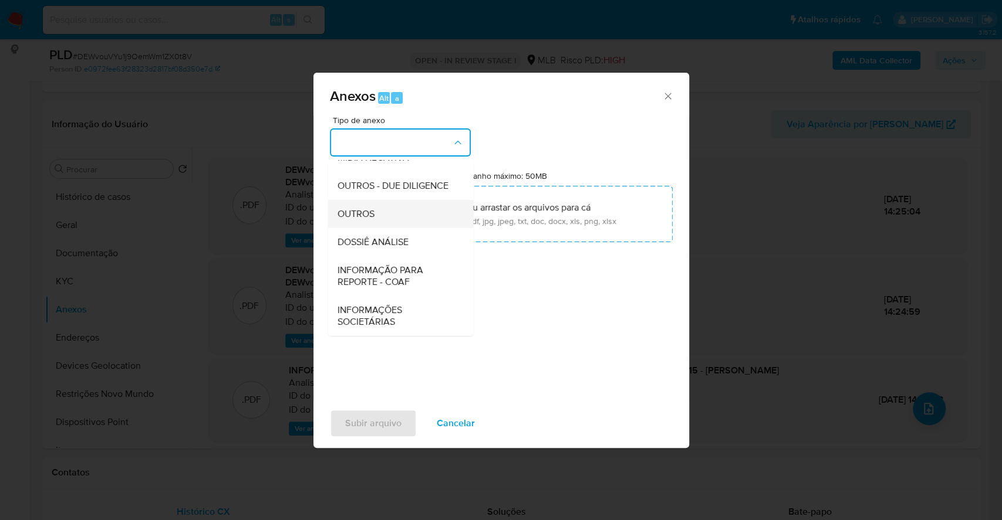
click at [400, 217] on div "OUTROS" at bounding box center [397, 214] width 120 height 28
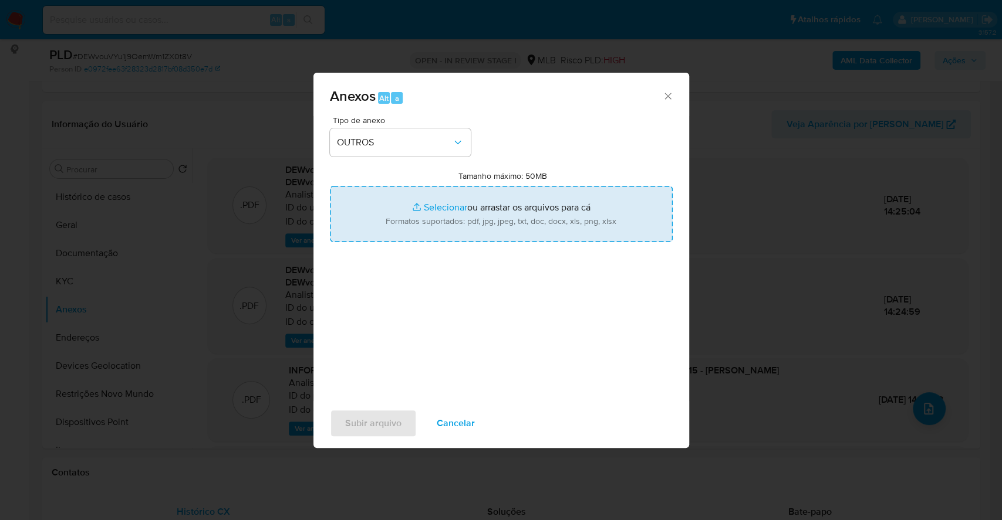
click at [436, 205] on input "Tamanho máximo: 50MB Selecionar arquivos" at bounding box center [501, 214] width 343 height 56
type input "C:\fakepath\2º SAR - CPF 97138134215 - ELSON TULIMAR MACEDO DA SILVA JUNIOR - D…"
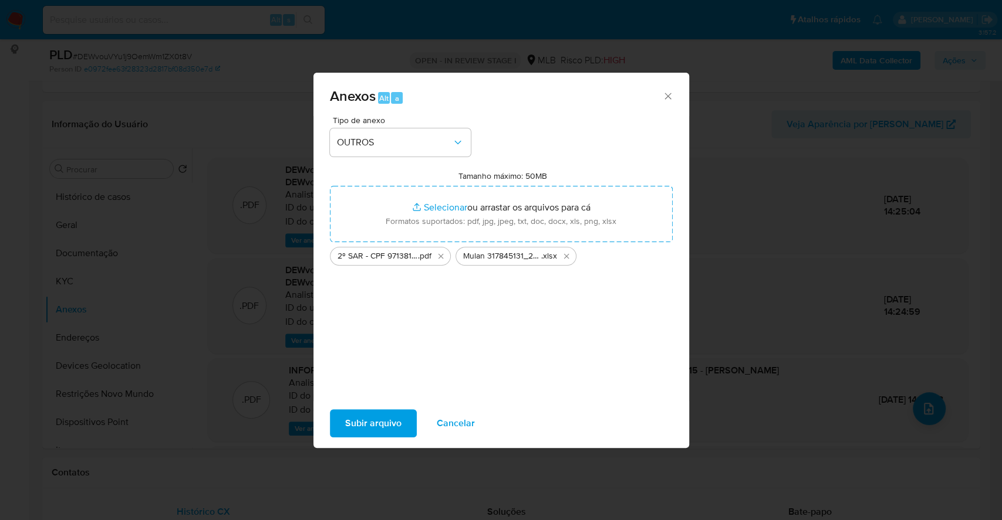
click at [378, 417] on span "Subir arquivo" at bounding box center [373, 424] width 56 height 26
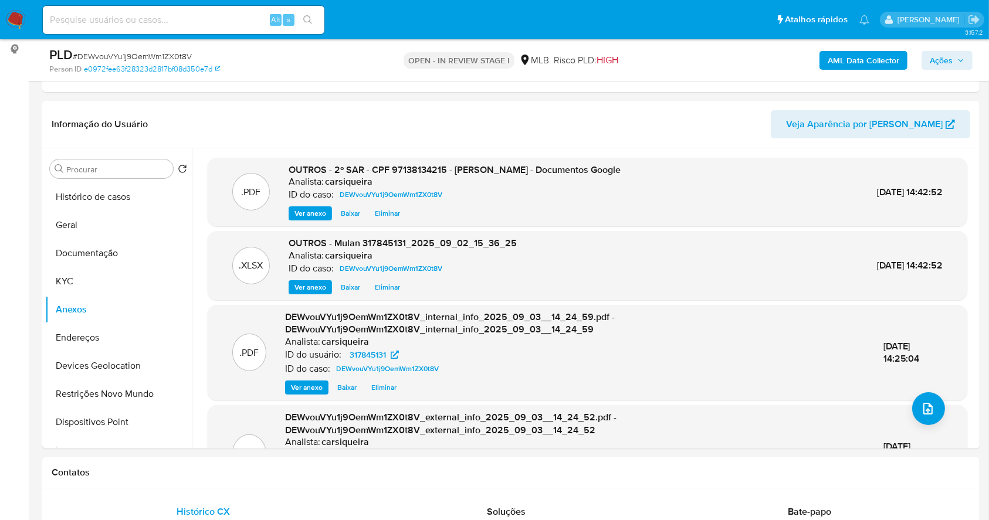
click at [948, 63] on span "Ações" at bounding box center [941, 60] width 23 height 19
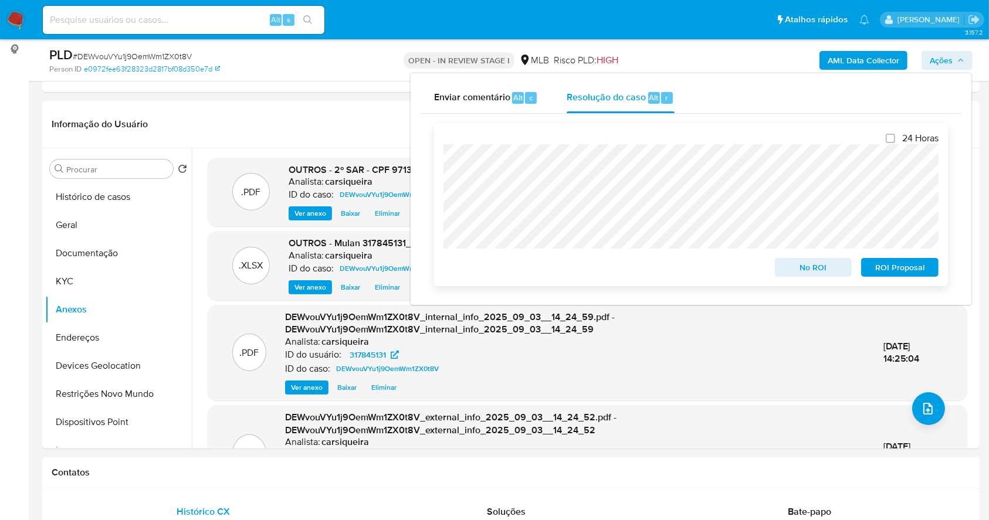
click at [901, 267] on span "ROI Proposal" at bounding box center [900, 267] width 61 height 16
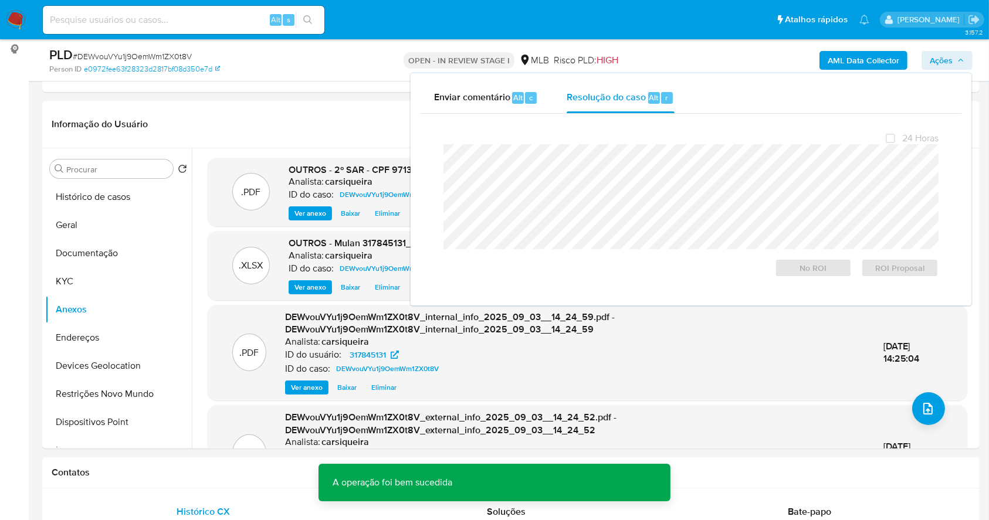
click at [144, 50] on span "# DEWvouVYu1j9OemWm1ZX0t8V" at bounding box center [132, 56] width 119 height 12
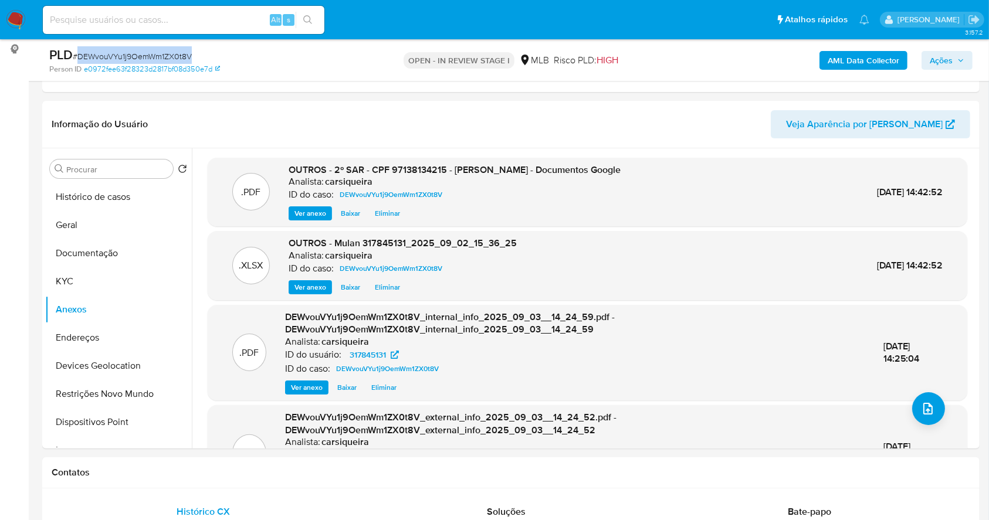
copy span "DEWvouVYu1j9OemWm1ZX0t8V"
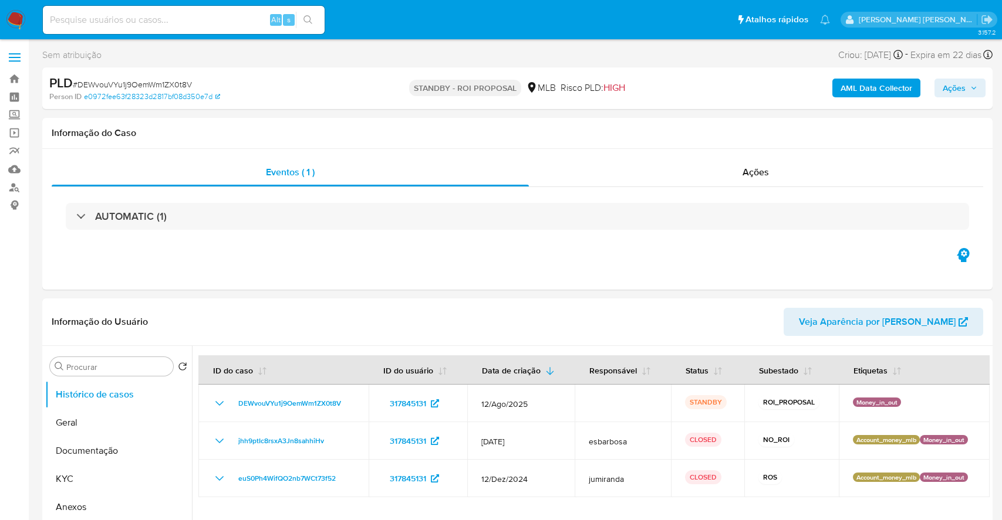
select select "10"
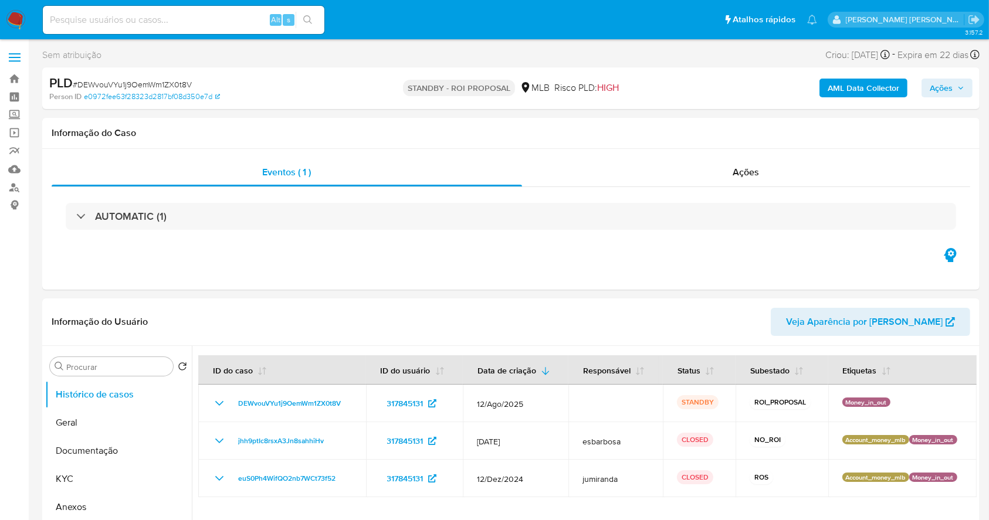
click at [21, 12] on img at bounding box center [16, 20] width 20 height 20
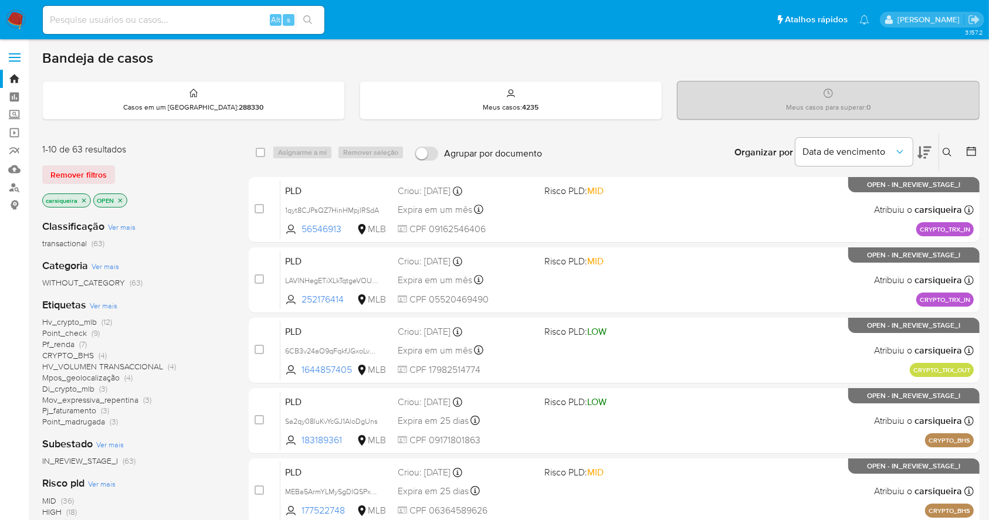
click at [12, 16] on img at bounding box center [16, 20] width 20 height 20
click at [148, 26] on input at bounding box center [184, 19] width 282 height 15
paste input "7AbyoBbQXjJvkqn3wrQphywE"
type input "7AbyoBbQXjJvkqn3wrQphywE"
click at [314, 16] on button "search-icon" at bounding box center [308, 20] width 24 height 16
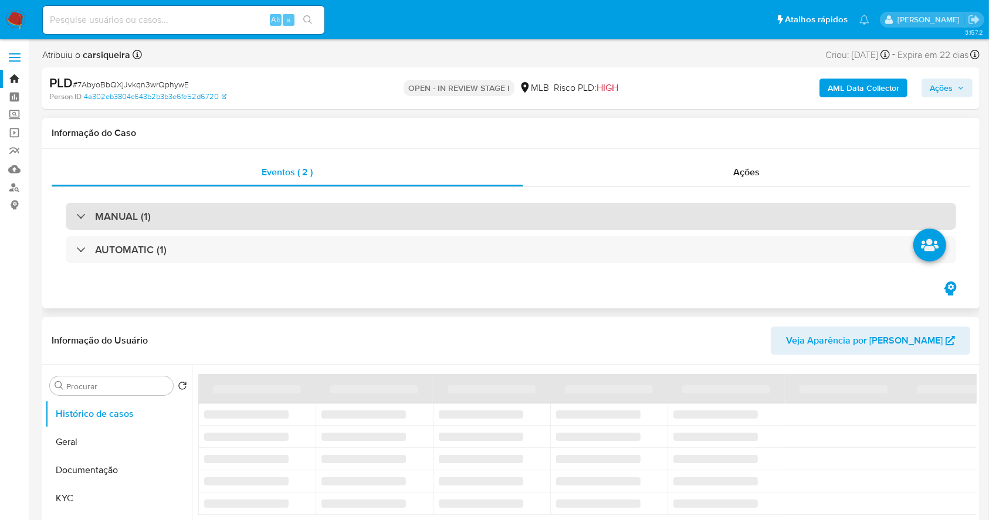
click at [171, 210] on div "MANUAL (1)" at bounding box center [511, 216] width 891 height 27
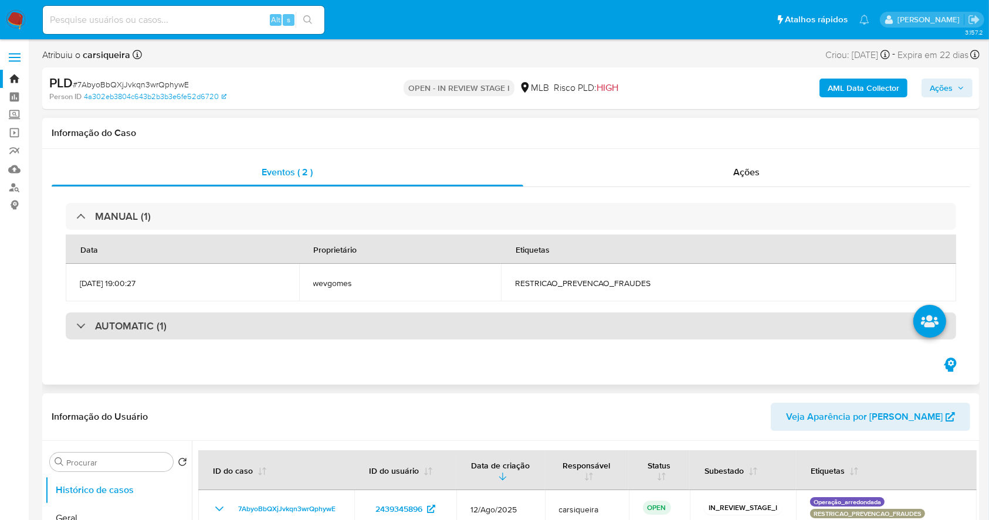
select select "10"
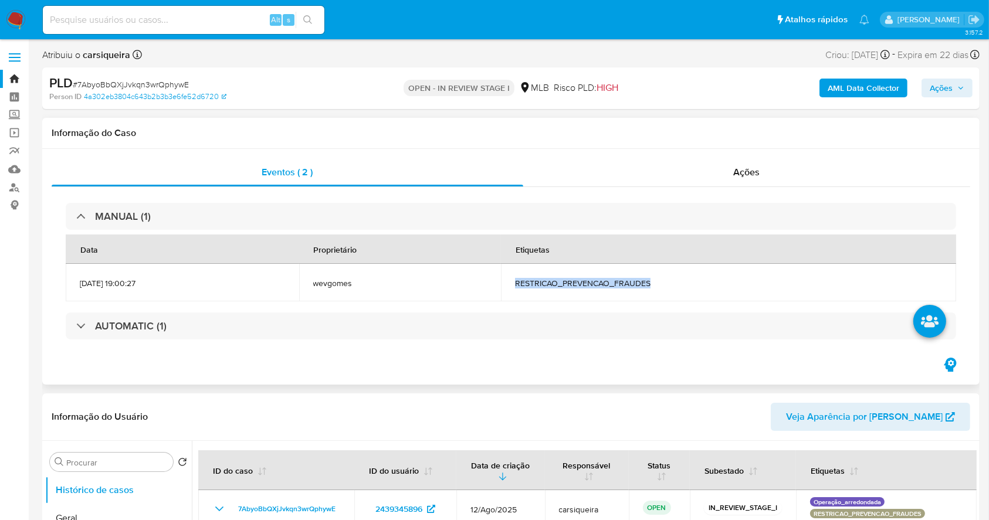
drag, startPoint x: 687, startPoint y: 282, endPoint x: 534, endPoint y: 286, distance: 153.2
click at [534, 286] on td "RESTRICAO_PREVENCAO_FRAUDES" at bounding box center [728, 283] width 455 height 38
copy span "RESTRICAO_PREVENCAO_FRAUDES"
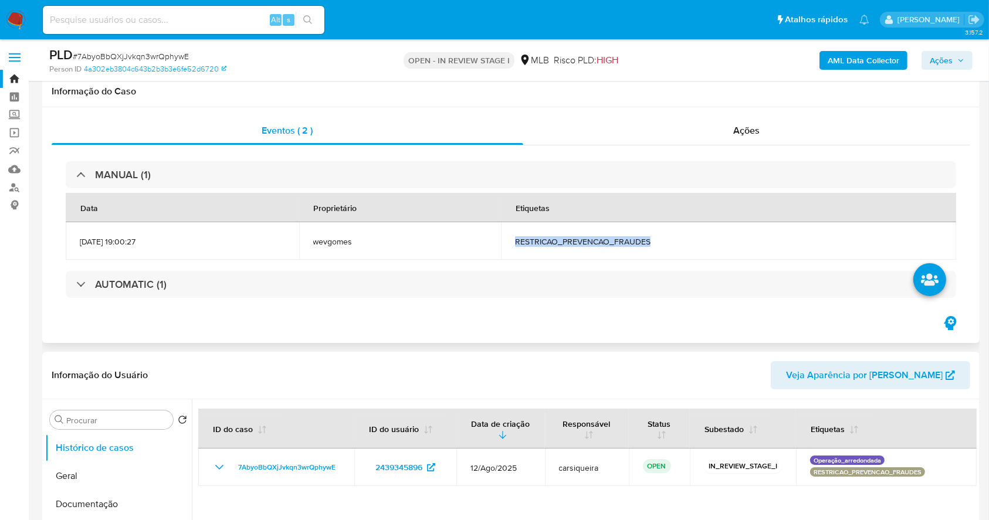
scroll to position [235, 0]
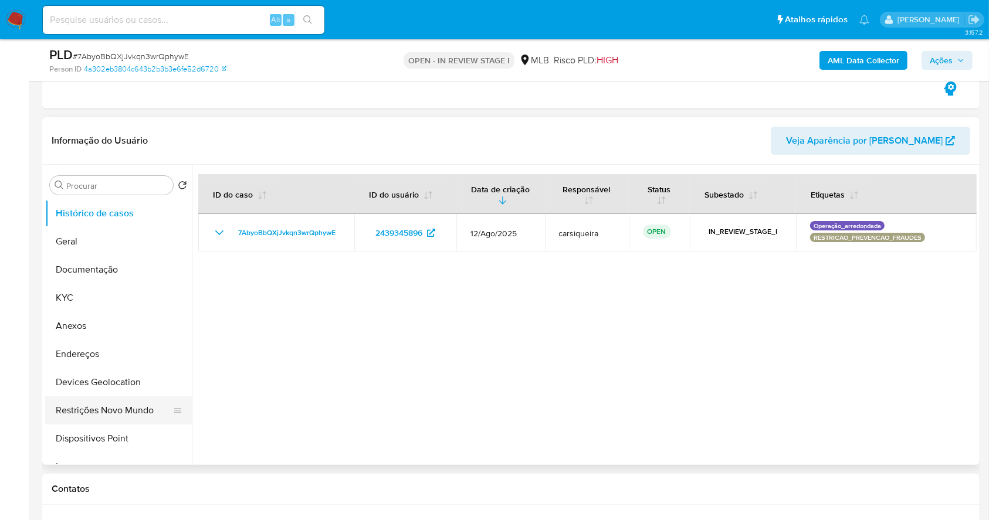
click at [114, 407] on button "Restrições Novo Mundo" at bounding box center [113, 411] width 137 height 28
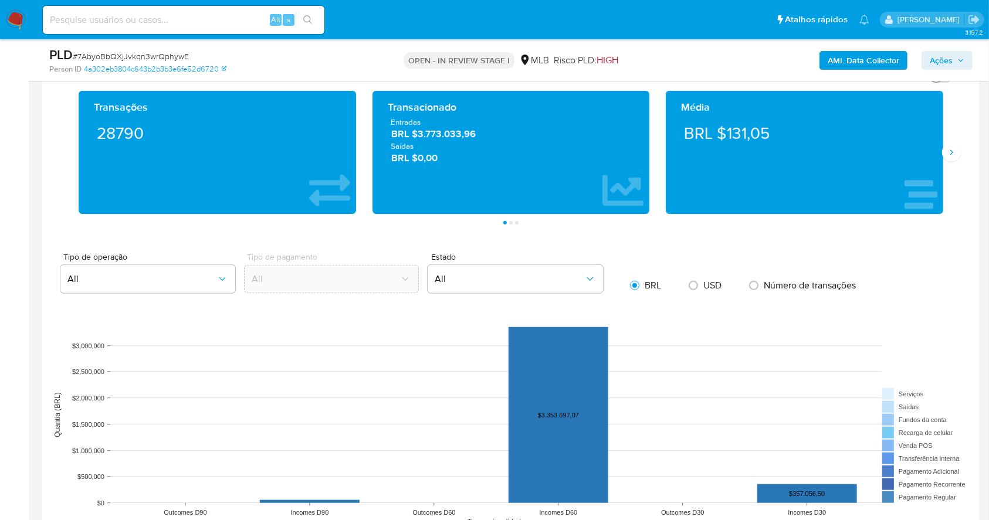
scroll to position [920, 0]
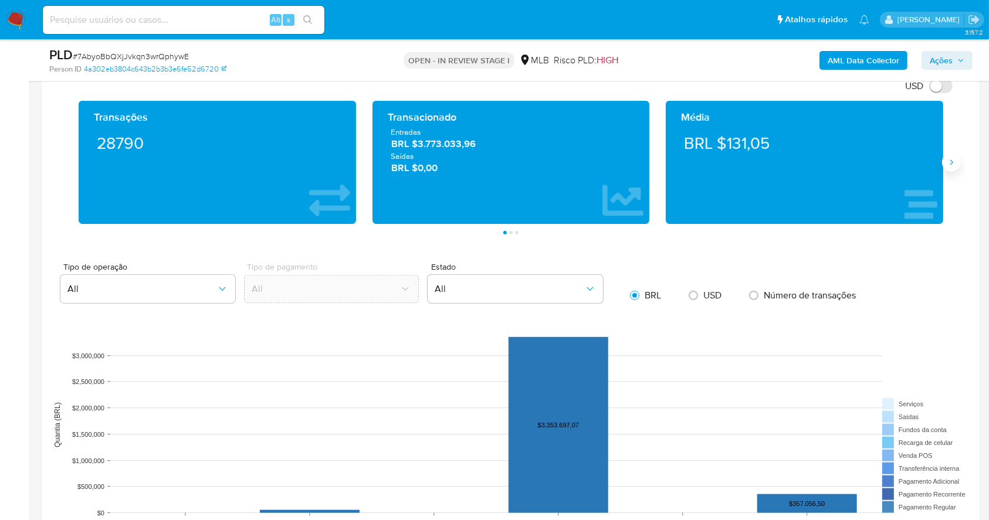
click at [951, 160] on icon "Siguiente" at bounding box center [952, 162] width 3 height 5
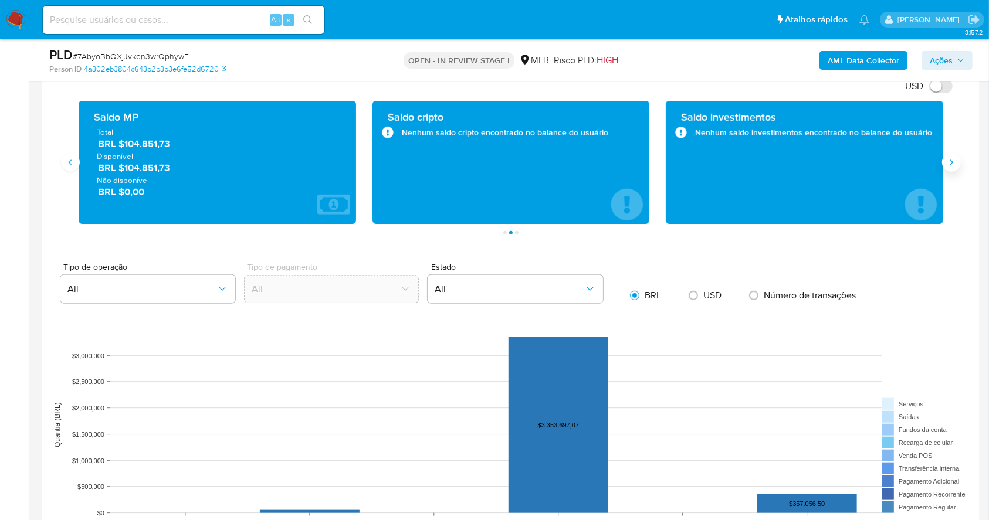
click at [951, 160] on icon "Siguiente" at bounding box center [952, 162] width 3 height 5
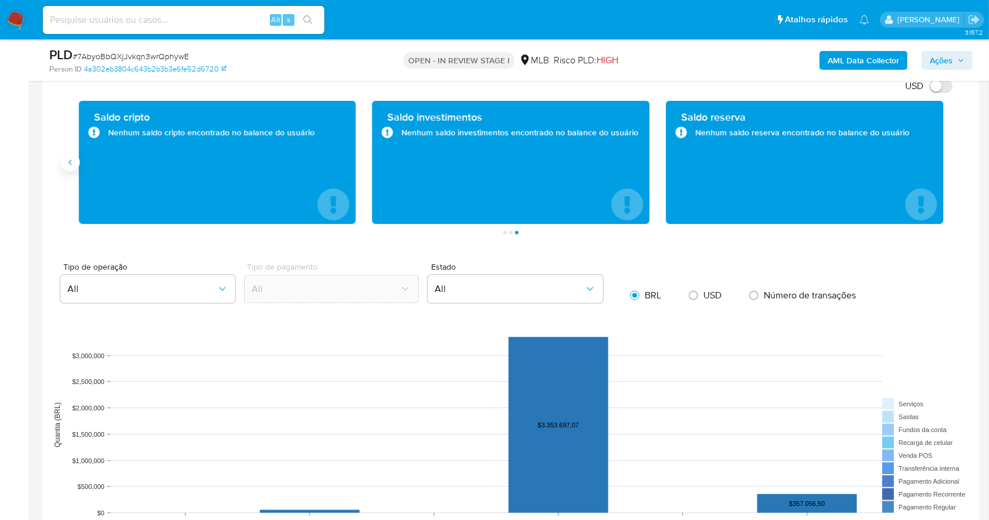
click at [73, 158] on icon "Anterior" at bounding box center [70, 162] width 9 height 9
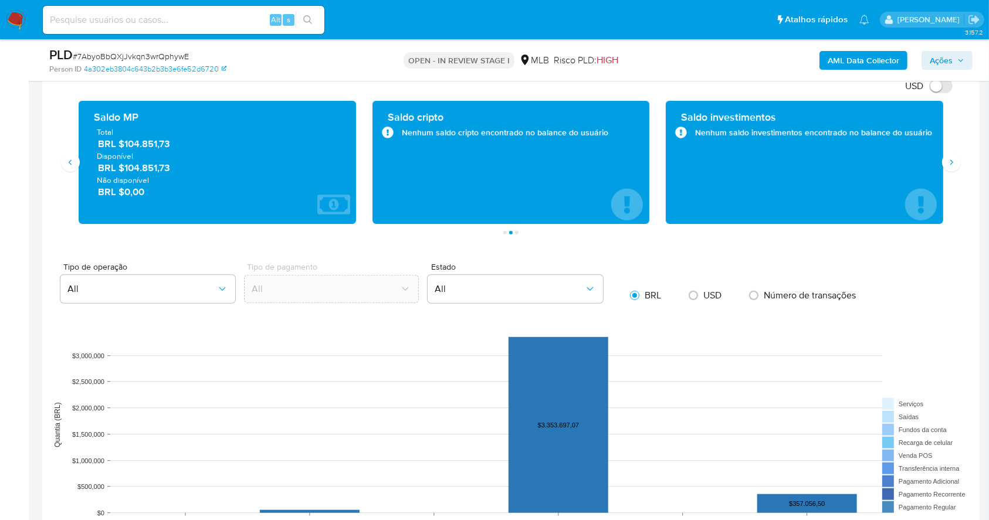
drag, startPoint x: 194, startPoint y: 168, endPoint x: 124, endPoint y: 167, distance: 69.8
click at [124, 167] on span "BRL $104.851,73" at bounding box center [218, 168] width 240 height 13
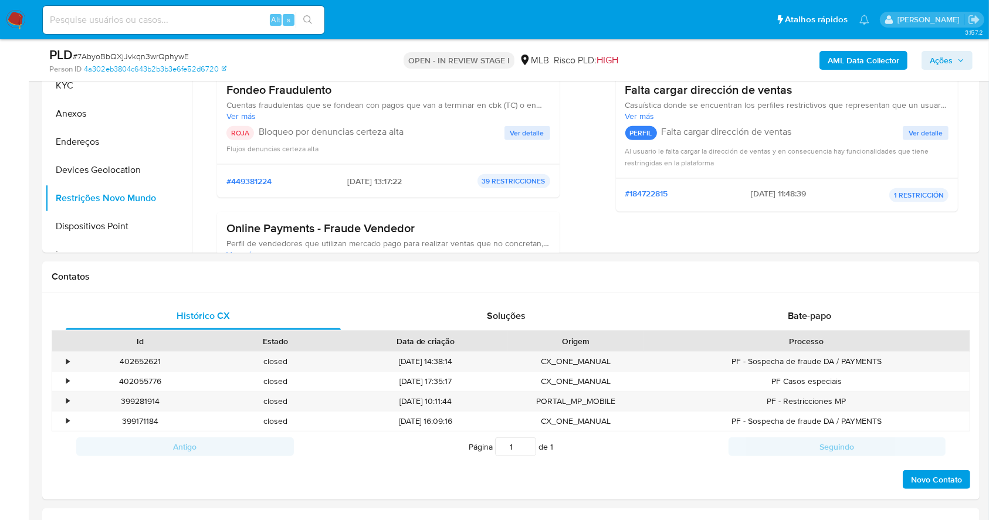
scroll to position [295, 0]
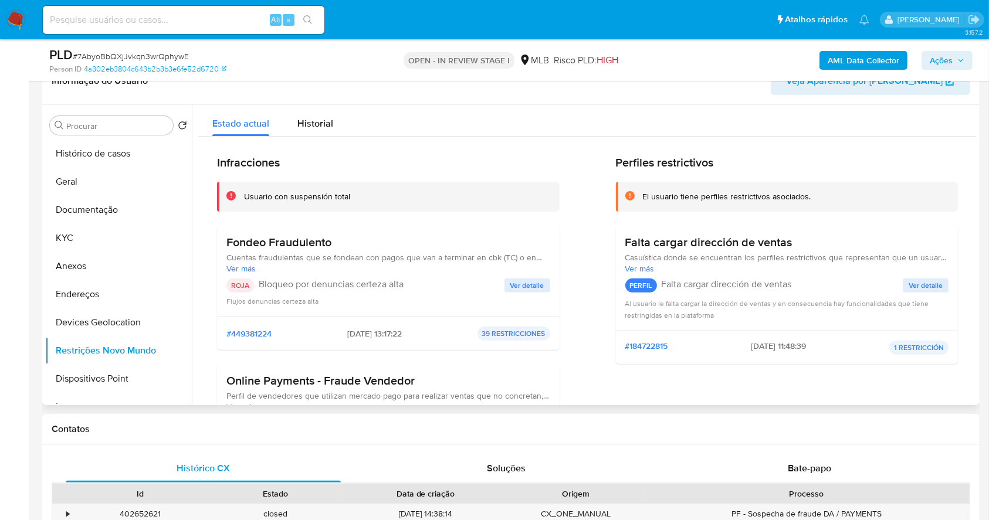
click at [526, 285] on span "Ver detalle" at bounding box center [527, 286] width 34 height 12
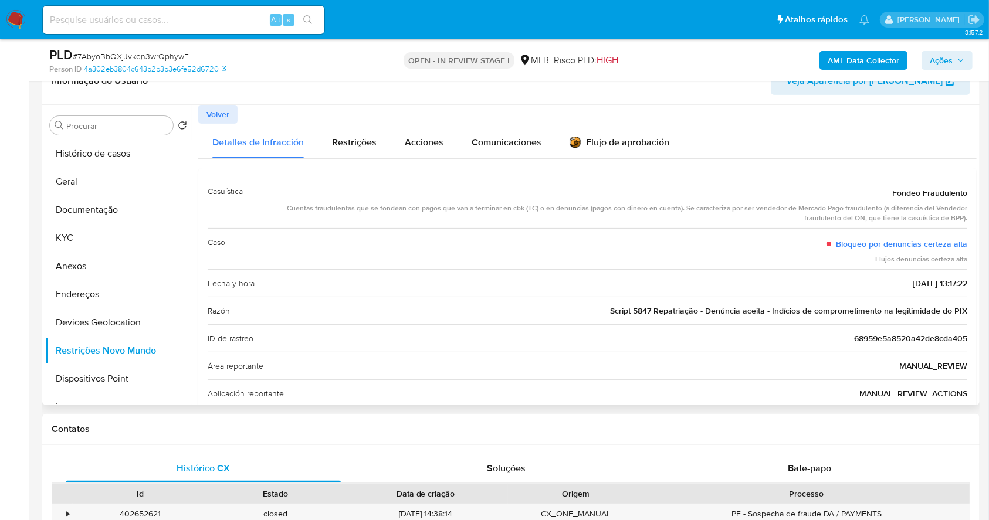
scroll to position [78, 0]
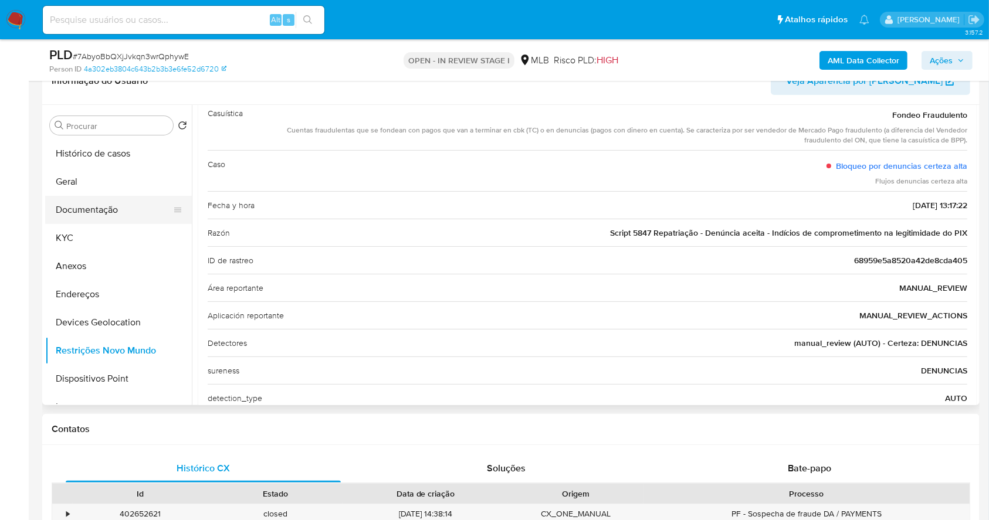
click at [126, 208] on button "Documentação" at bounding box center [113, 210] width 137 height 28
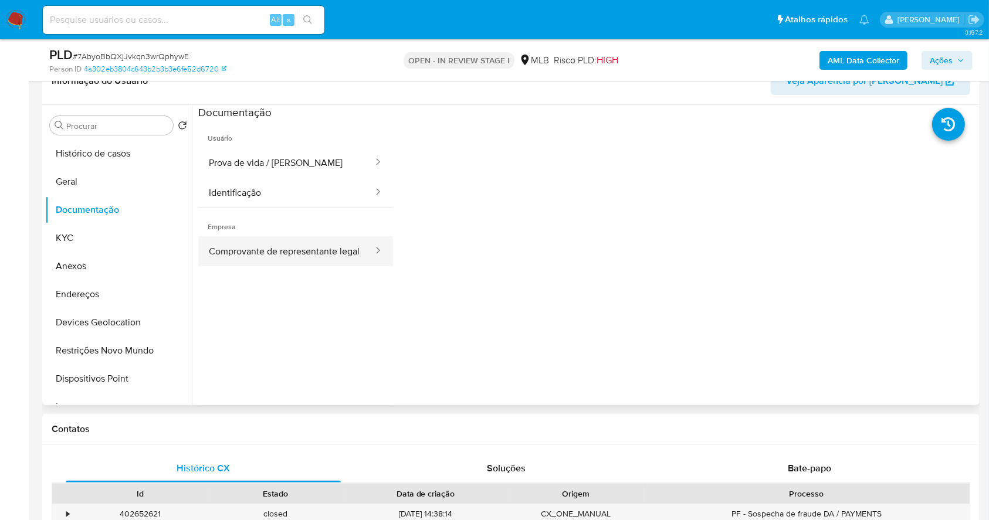
click at [331, 242] on button "Comprovante de representante legal" at bounding box center [286, 251] width 176 height 30
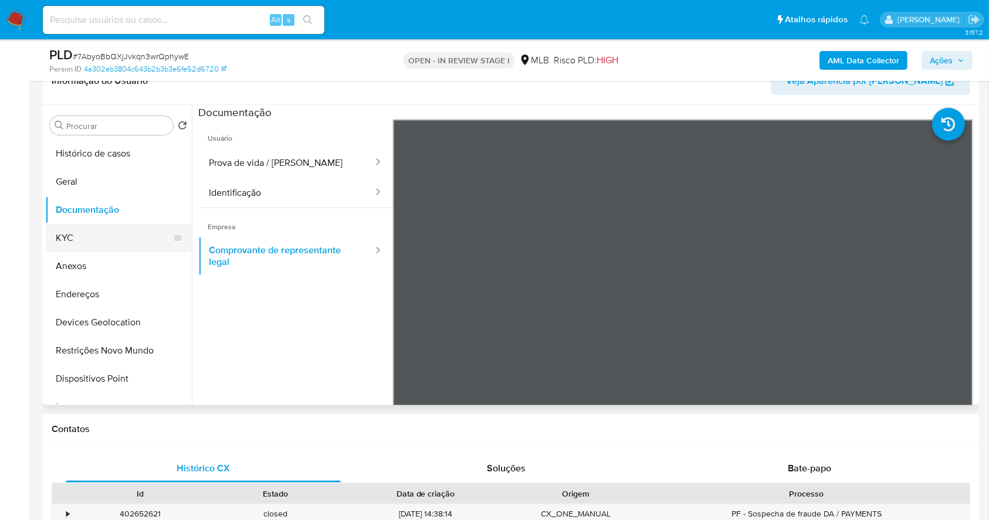
click at [116, 236] on button "KYC" at bounding box center [113, 238] width 137 height 28
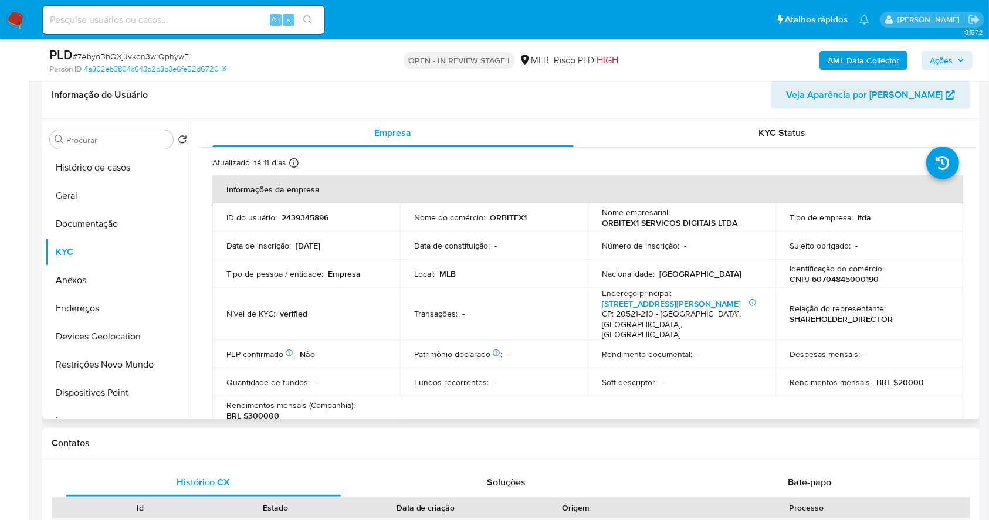
click at [853, 282] on p "CNPJ 60704845000190" at bounding box center [834, 279] width 89 height 11
copy p "60704845000190"
click at [871, 55] on b "AML Data Collector" at bounding box center [864, 60] width 72 height 19
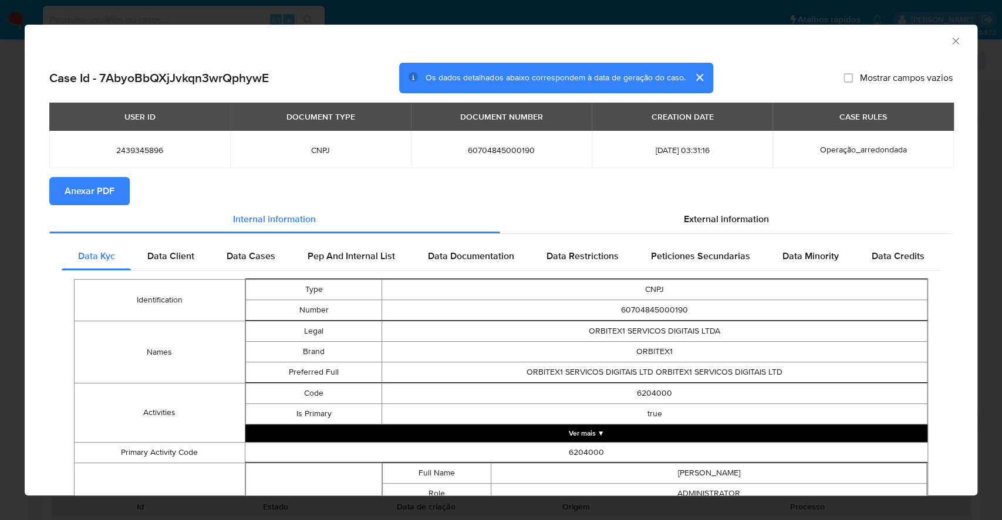
click at [72, 181] on span "Anexar PDF" at bounding box center [90, 191] width 50 height 26
click at [0, 225] on div "AML Data Collector Case Id - 7AbyoBbQXjJvkqn3wrQphywE Os dados detalhados abaix…" at bounding box center [501, 260] width 1002 height 520
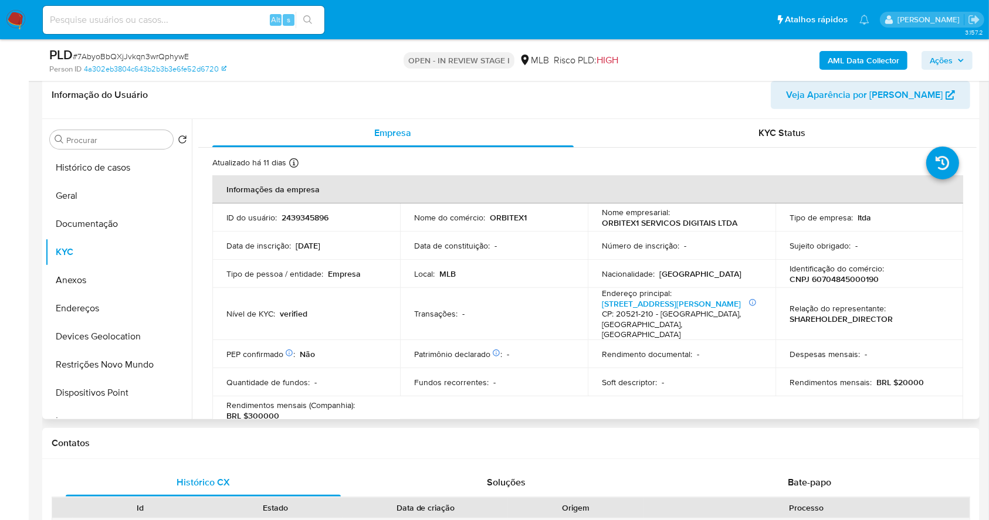
click at [290, 222] on p "2439345896" at bounding box center [305, 217] width 47 height 11
copy p "2439345896"
click at [91, 190] on button "Geral" at bounding box center [113, 196] width 137 height 28
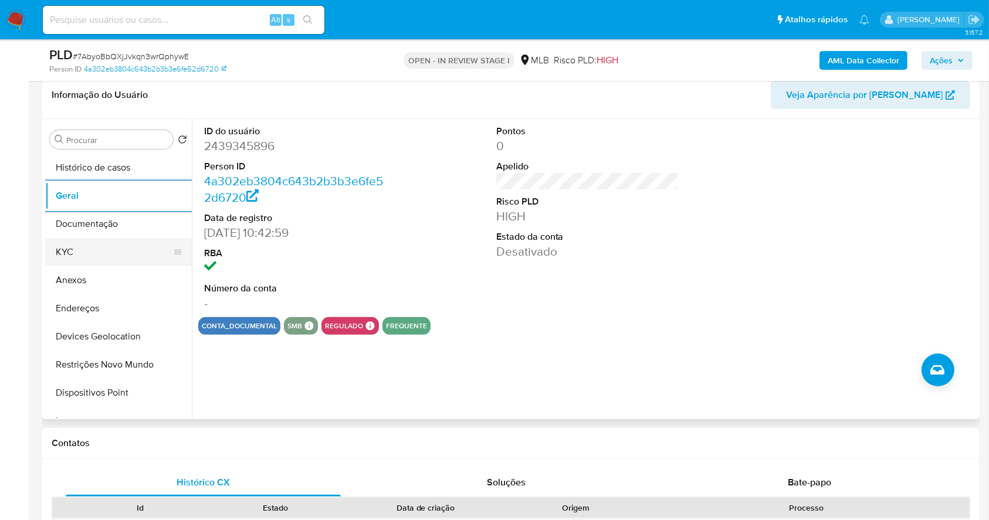
click at [89, 259] on button "KYC" at bounding box center [113, 252] width 137 height 28
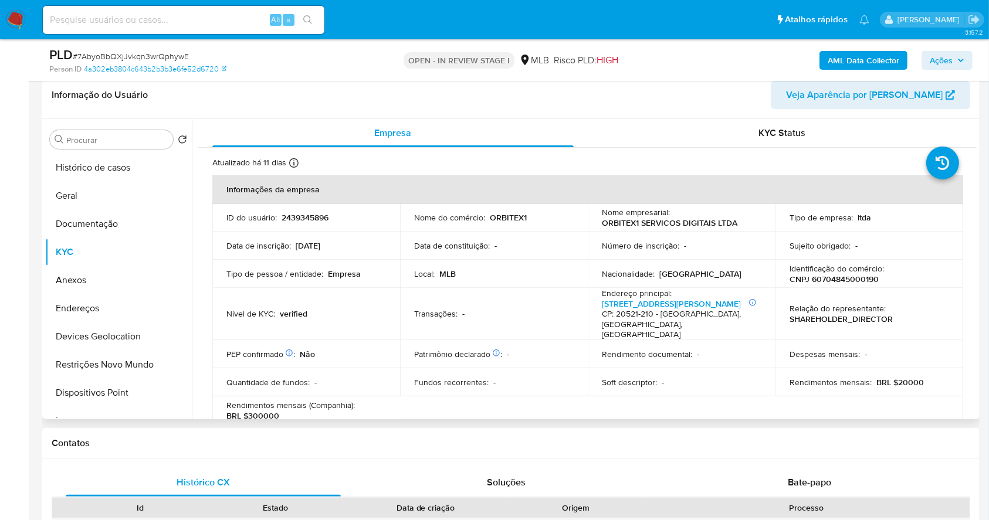
click at [862, 279] on p "CNPJ 60704845000190" at bounding box center [834, 279] width 89 height 11
copy p "60704845000190"
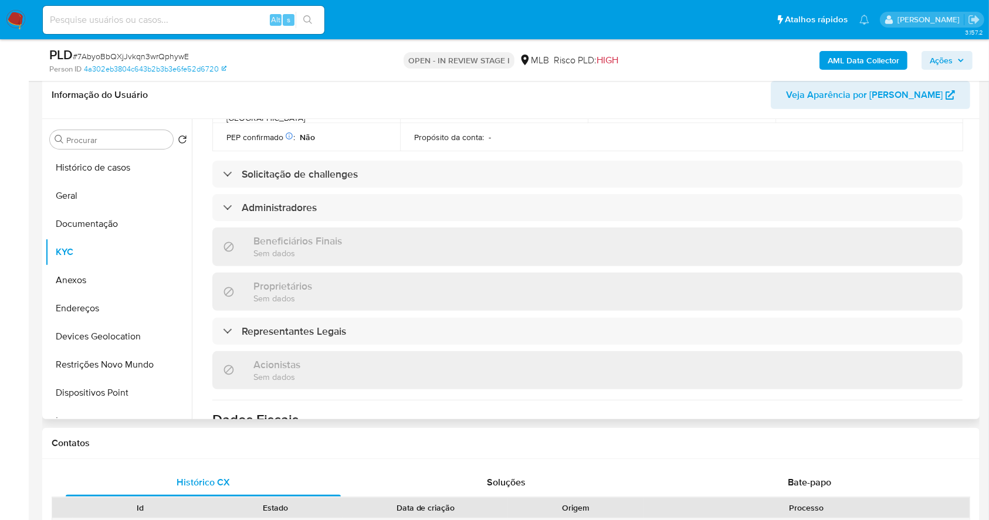
scroll to position [235, 0]
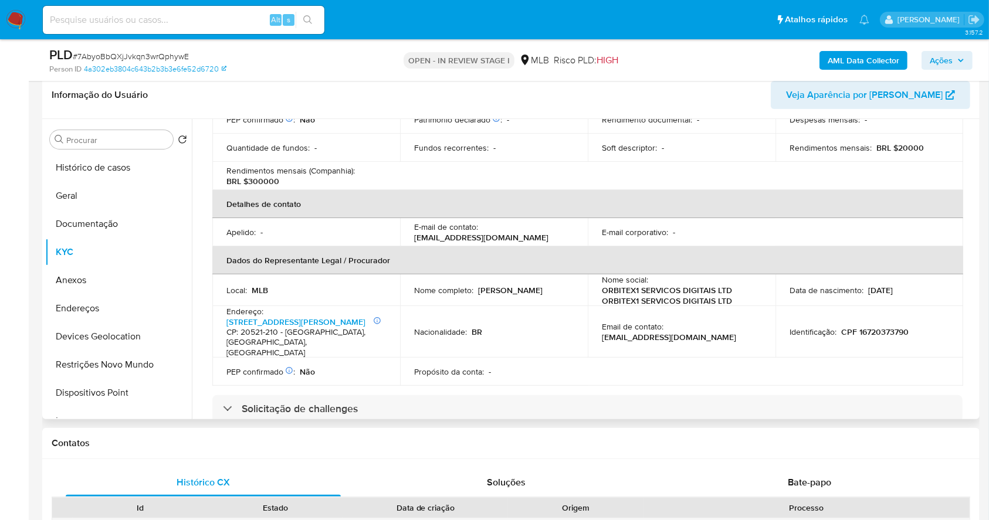
click at [888, 309] on td "Identificação : CPF 16720373790" at bounding box center [870, 332] width 188 height 52
click at [889, 327] on p "CPF 16720373790" at bounding box center [874, 332] width 67 height 11
copy p "16720373790"
